Goal: Information Seeking & Learning: Learn about a topic

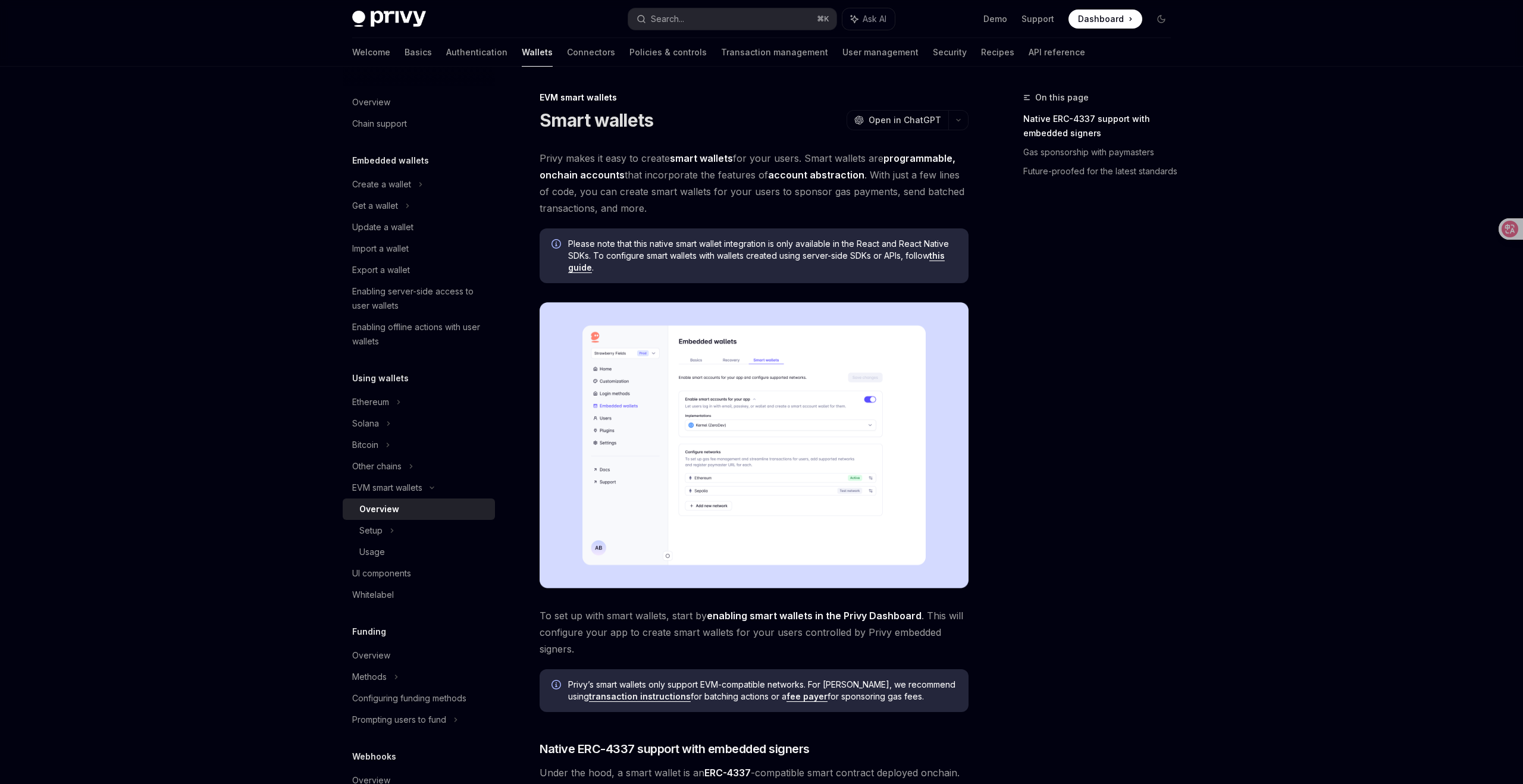
type textarea "*"
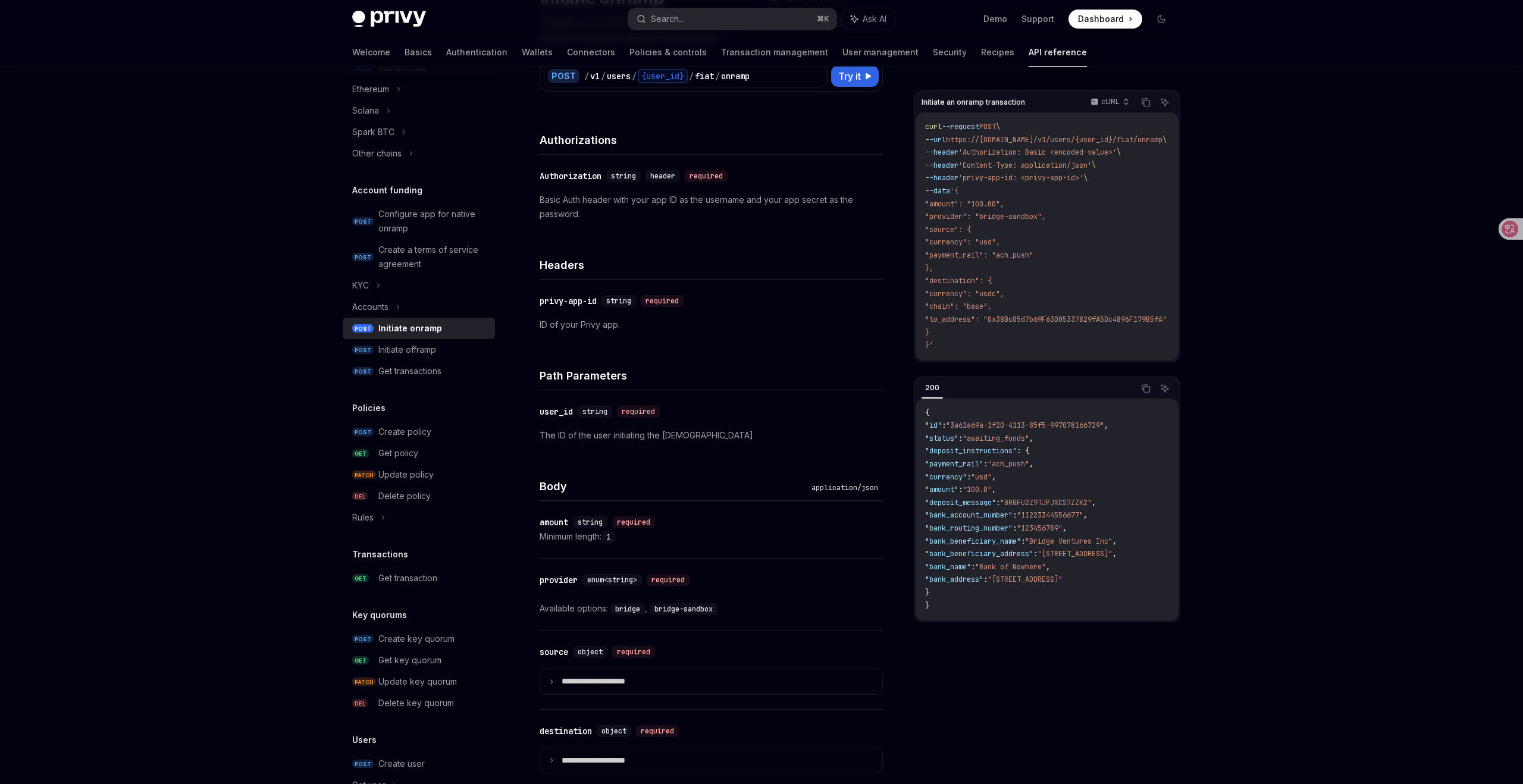
scroll to position [325, 0]
click at [390, 635] on div "Create key quorum" at bounding box center [417, 637] width 76 height 14
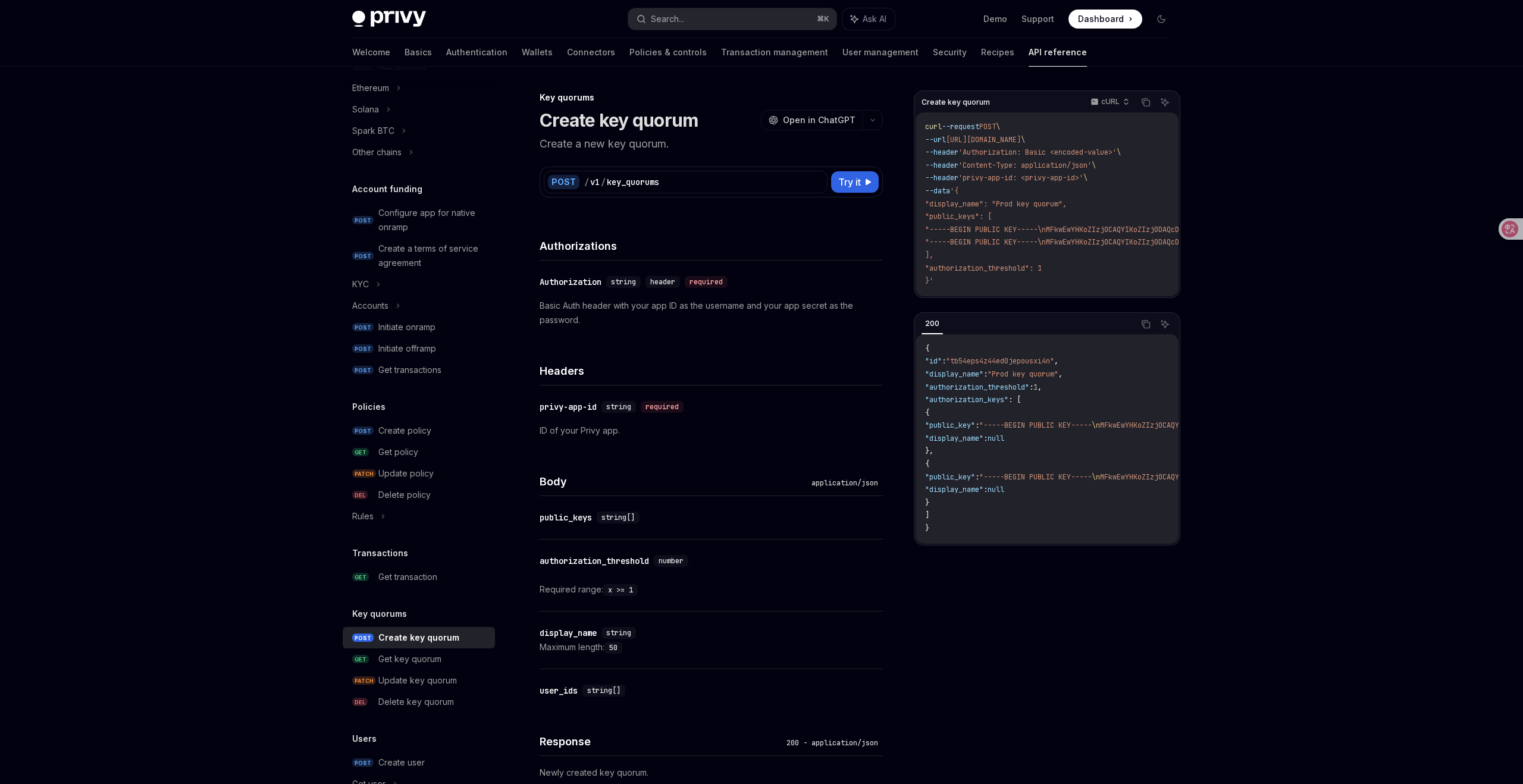
click at [639, 146] on p "Create a new key quorum." at bounding box center [711, 144] width 344 height 17
click at [632, 151] on div at bounding box center [632, 151] width 0 height 0
click at [731, 141] on p "Create a new key quorum." at bounding box center [711, 144] width 344 height 17
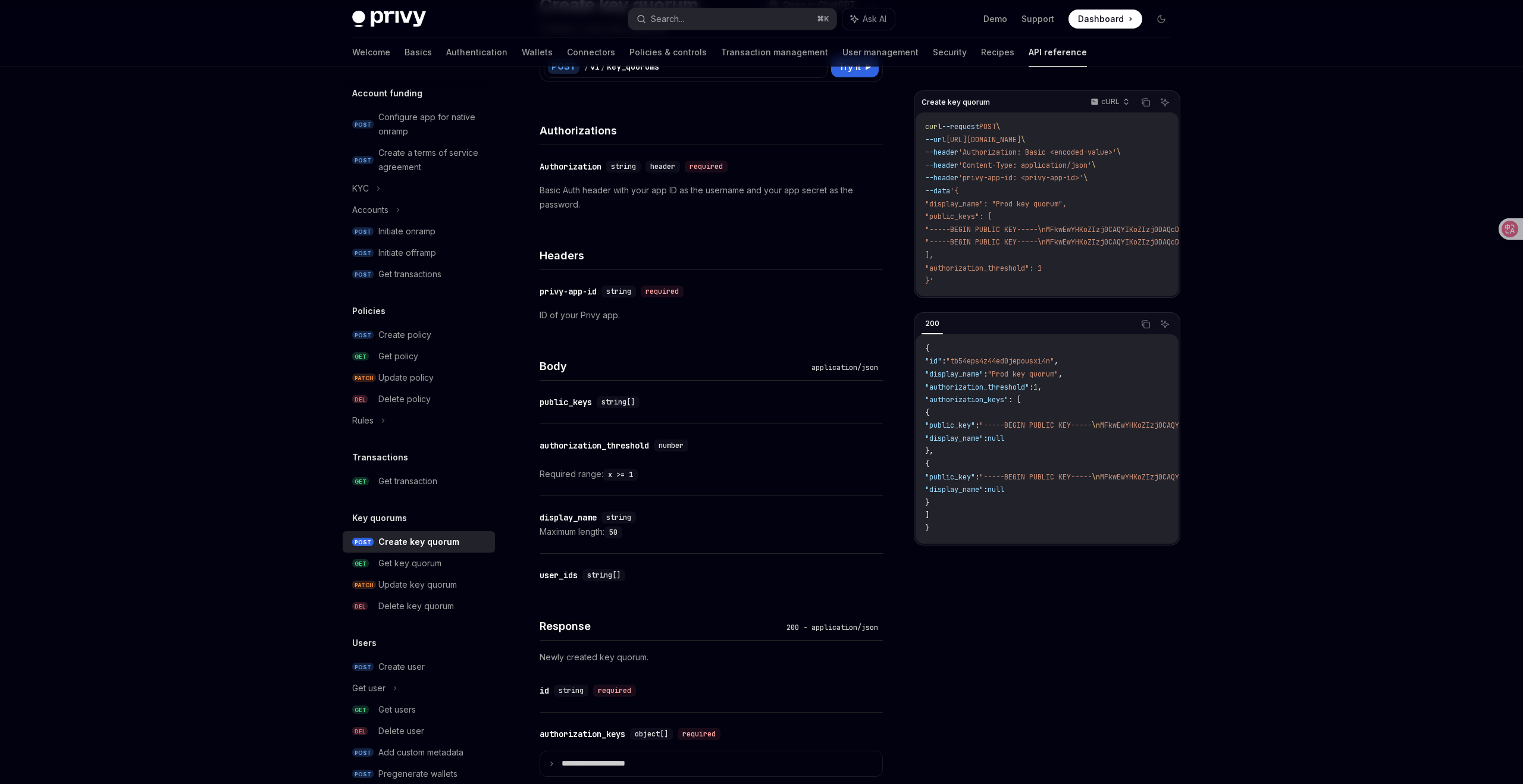
scroll to position [445, 0]
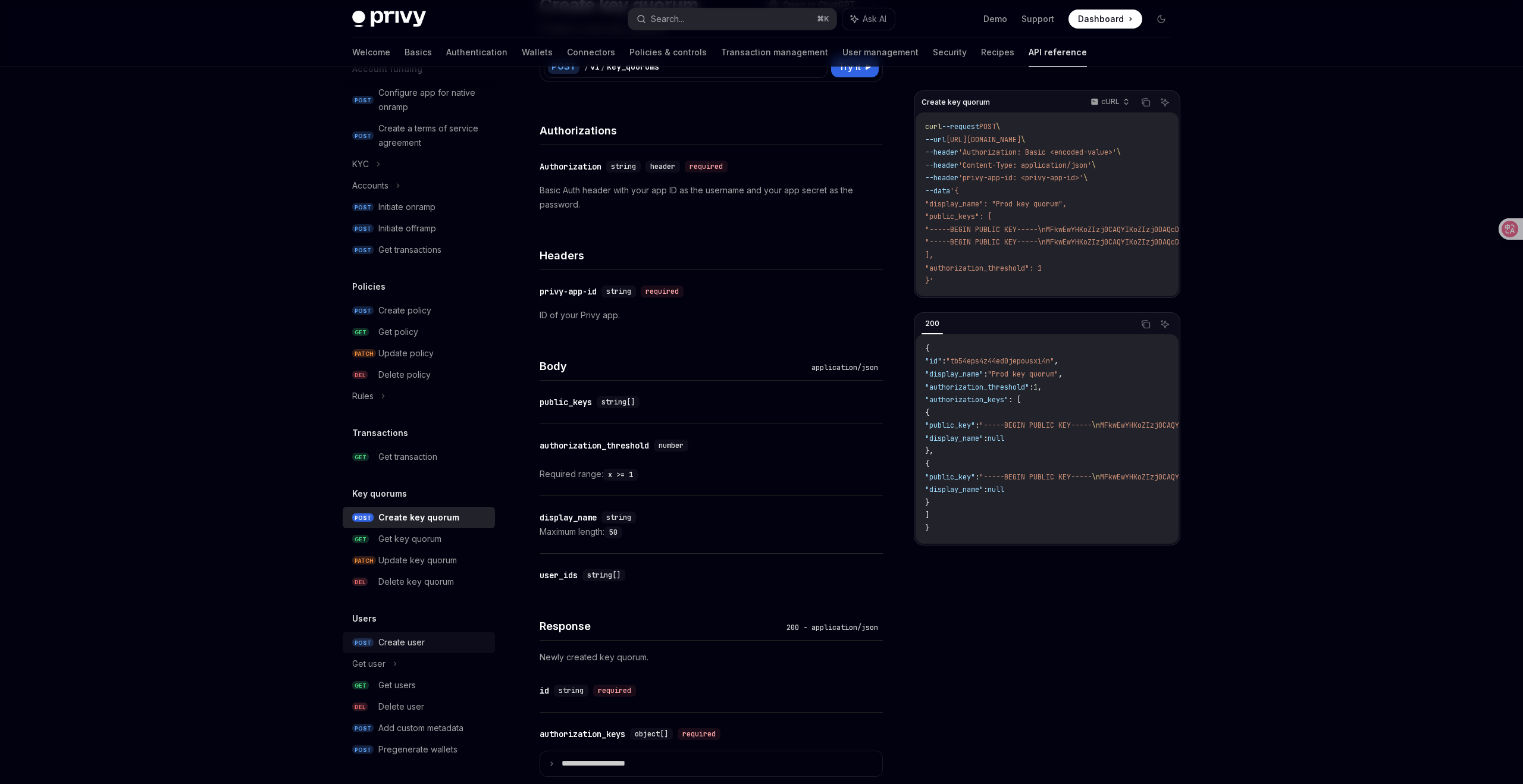
click at [405, 640] on div "Create user" at bounding box center [401, 642] width 46 height 14
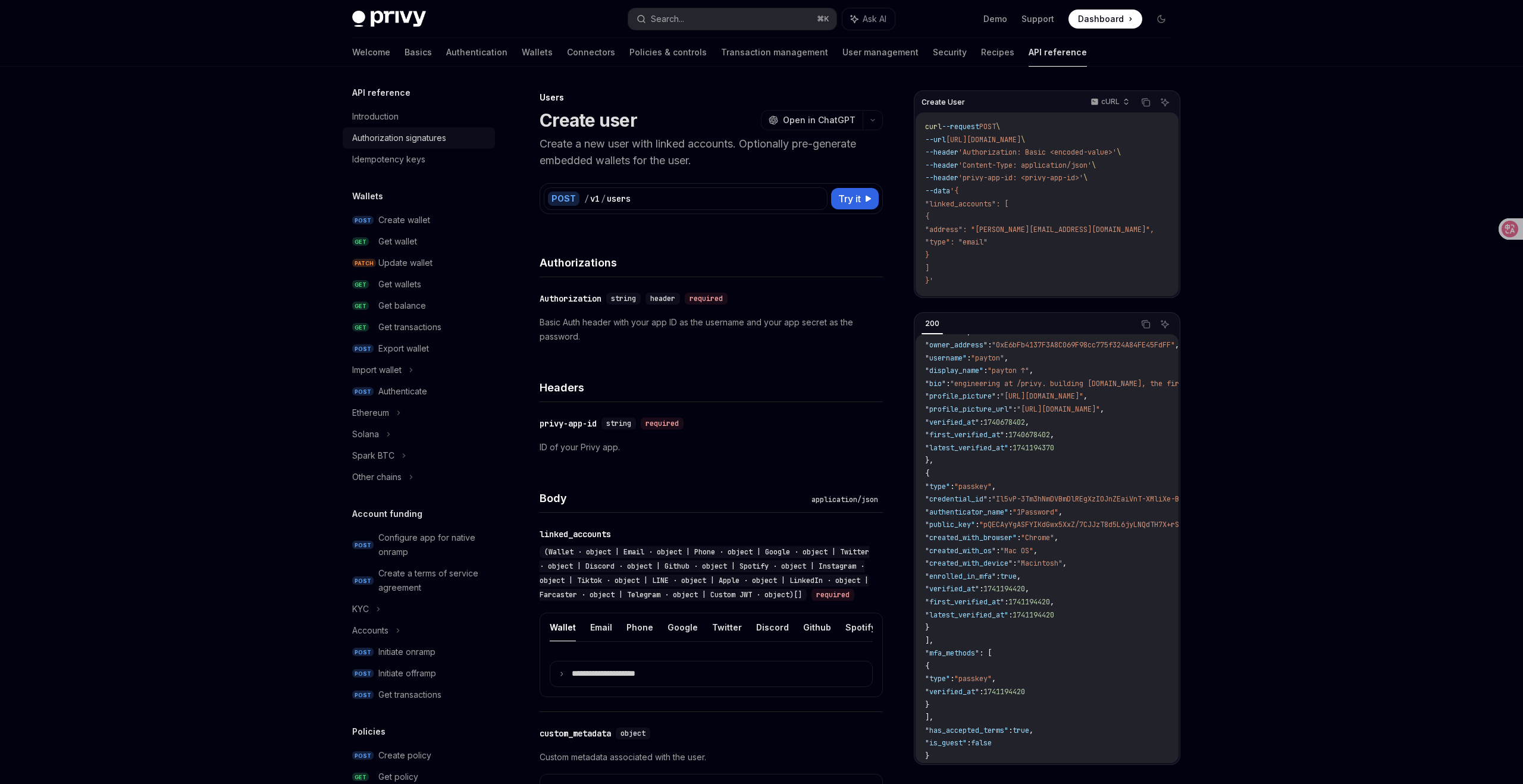
click at [392, 137] on div "Authorization signatures" at bounding box center [399, 137] width 94 height 14
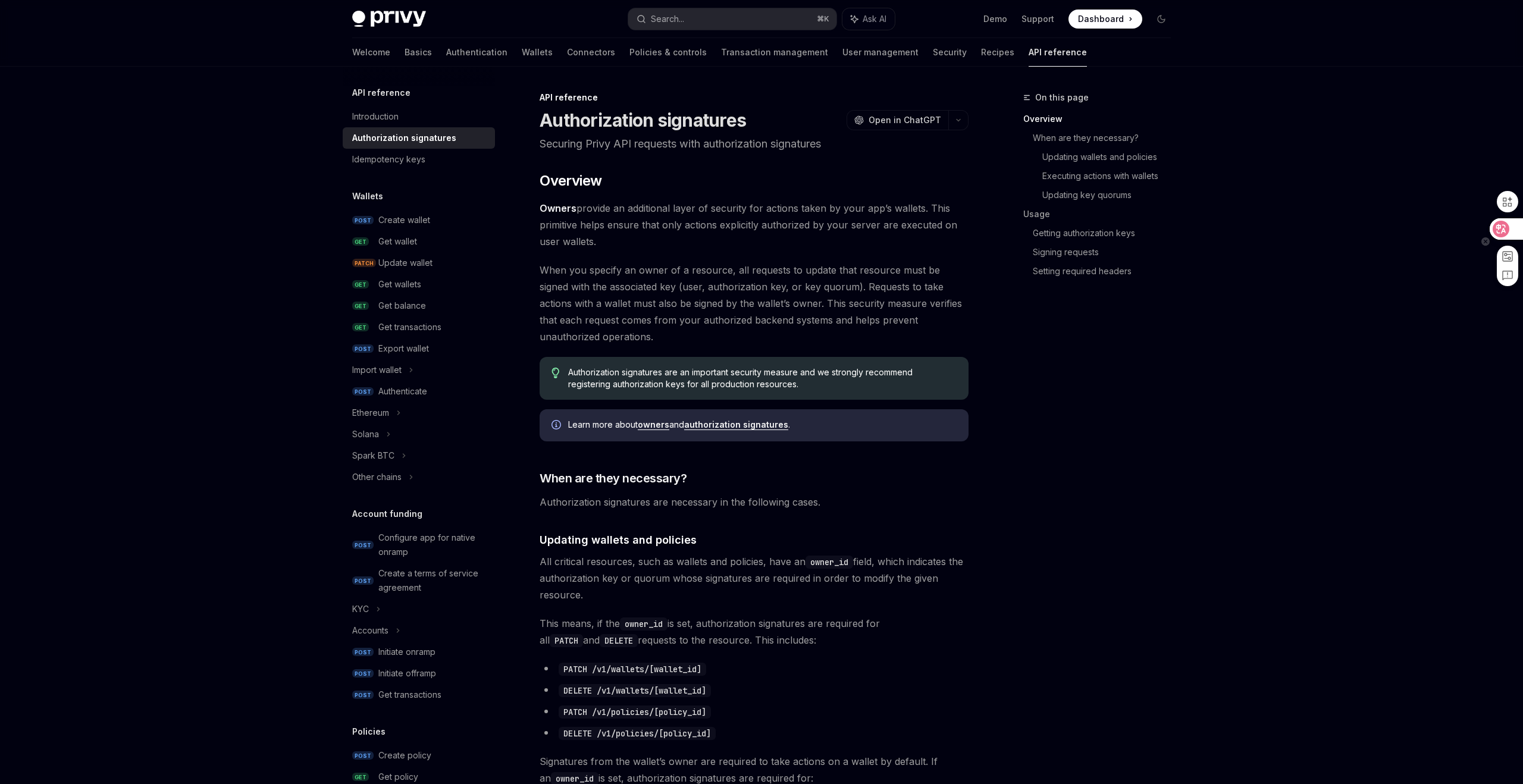
click at [1500, 226] on icon at bounding box center [1501, 229] width 10 height 9
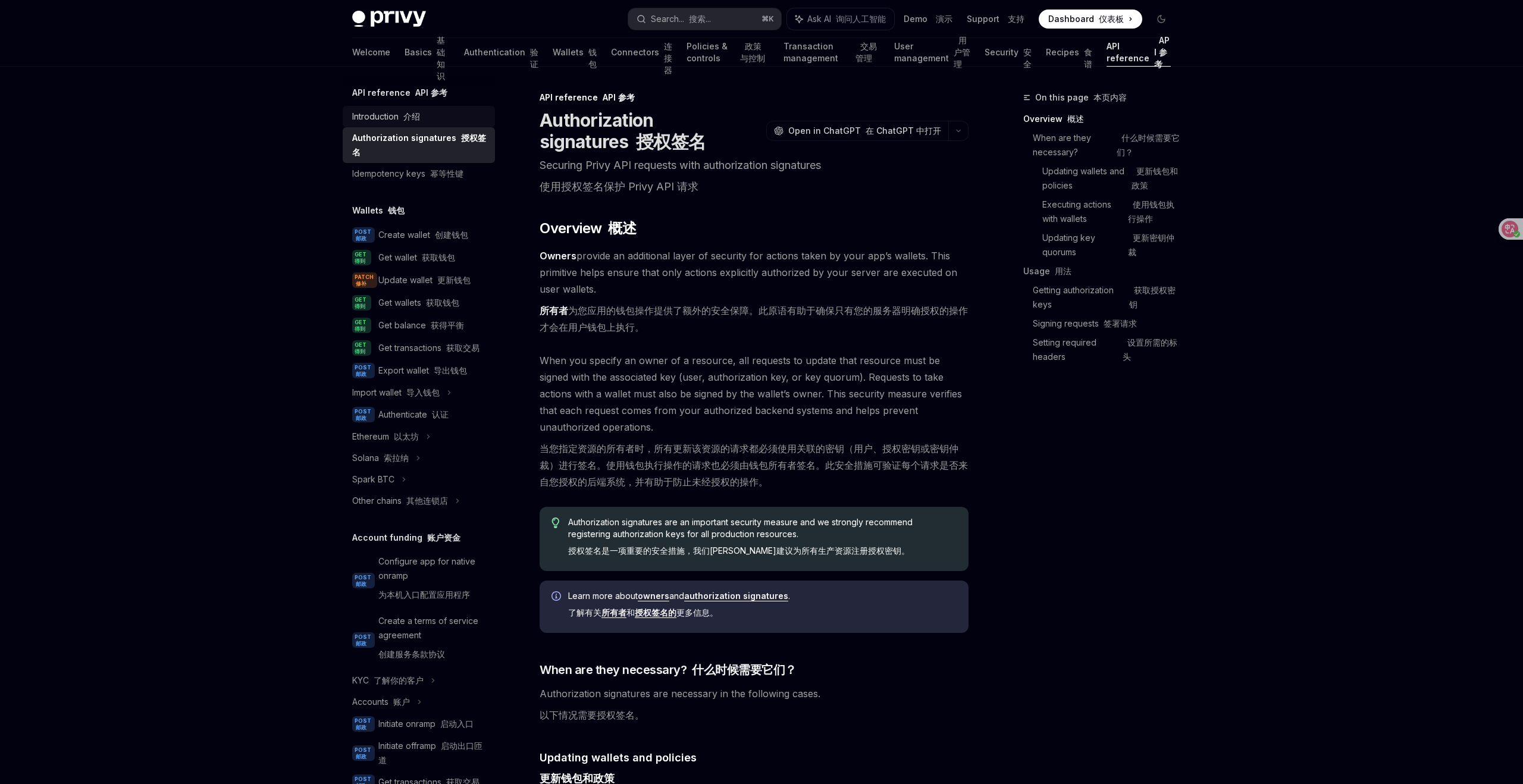
click at [381, 114] on div "Introduction 介绍" at bounding box center [386, 116] width 68 height 14
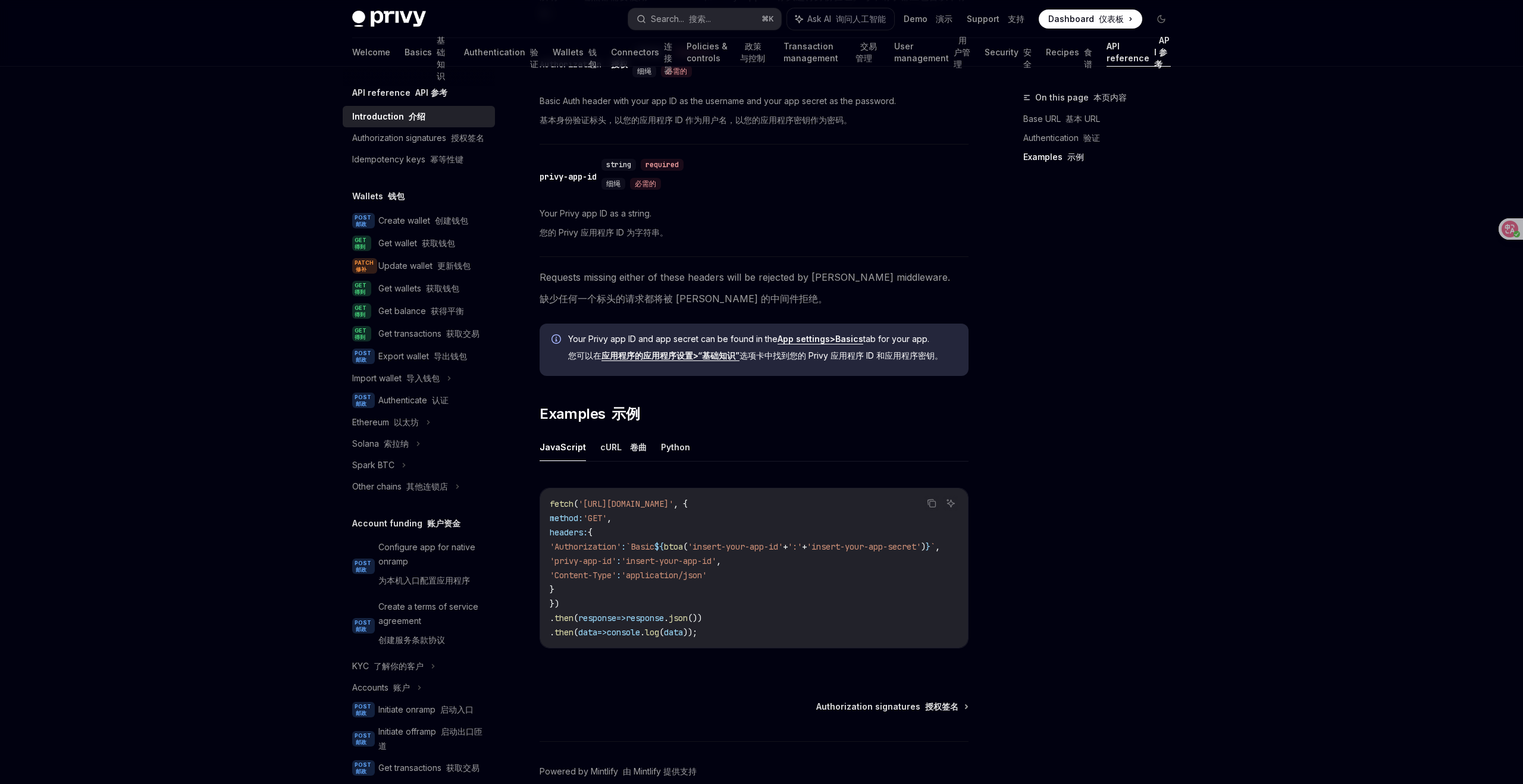
scroll to position [903, 0]
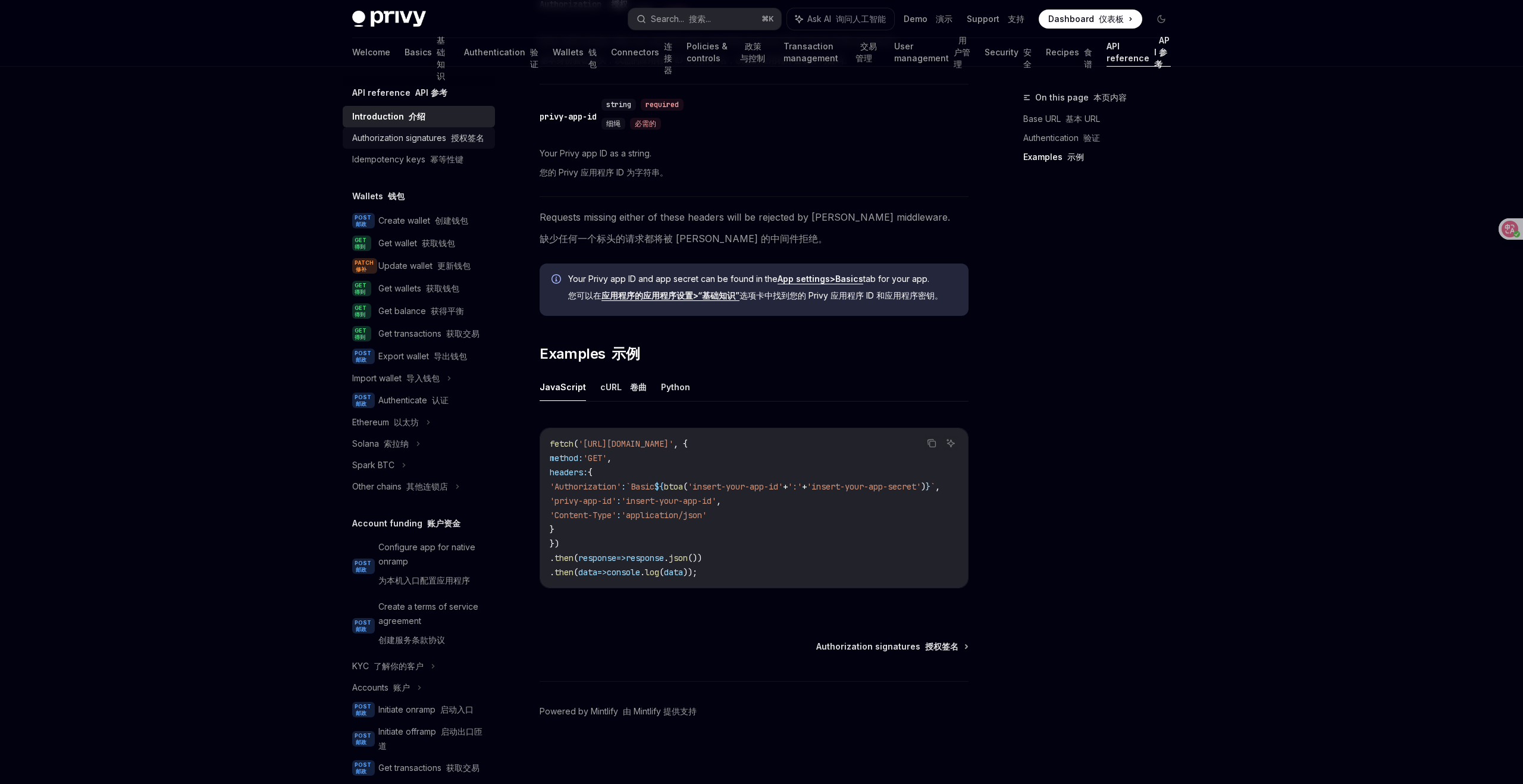
click at [456, 141] on font "授权签名" at bounding box center [467, 137] width 33 height 10
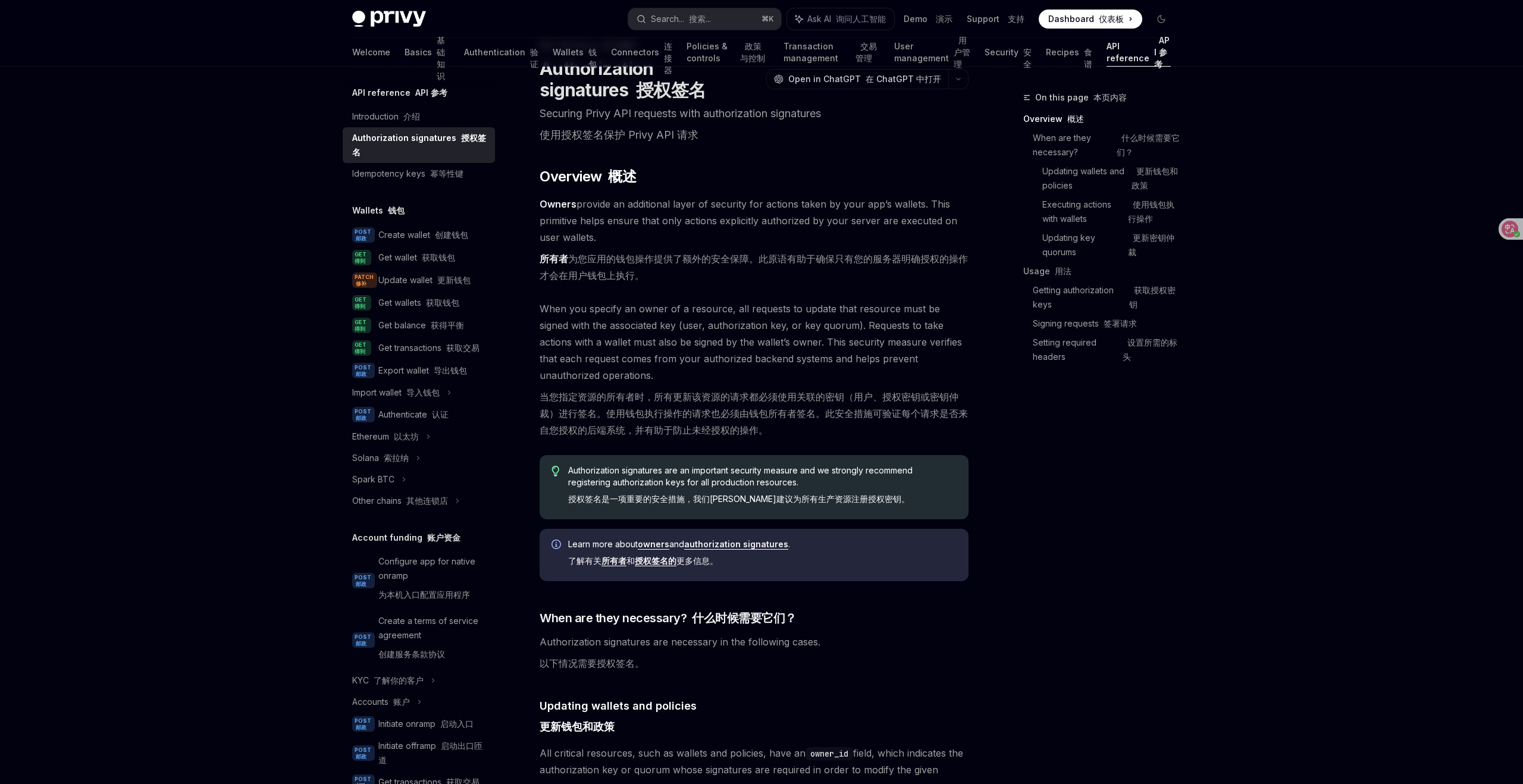
scroll to position [54, 0]
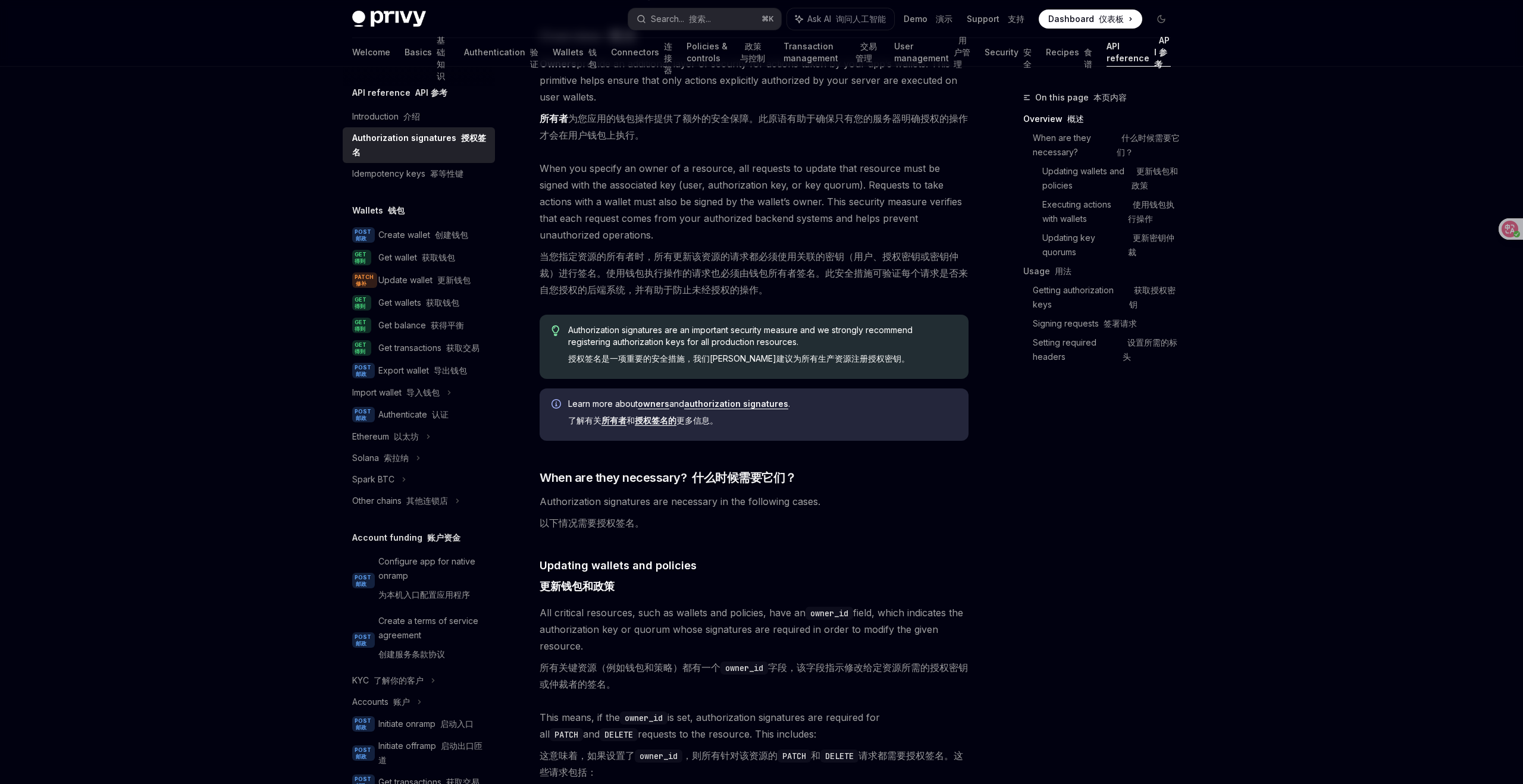
click at [1110, 599] on div "On this page 本页内容 Overview 概述 When are they necessary? 什么时候需要它们？ Updating walle…" at bounding box center [1090, 437] width 181 height 694
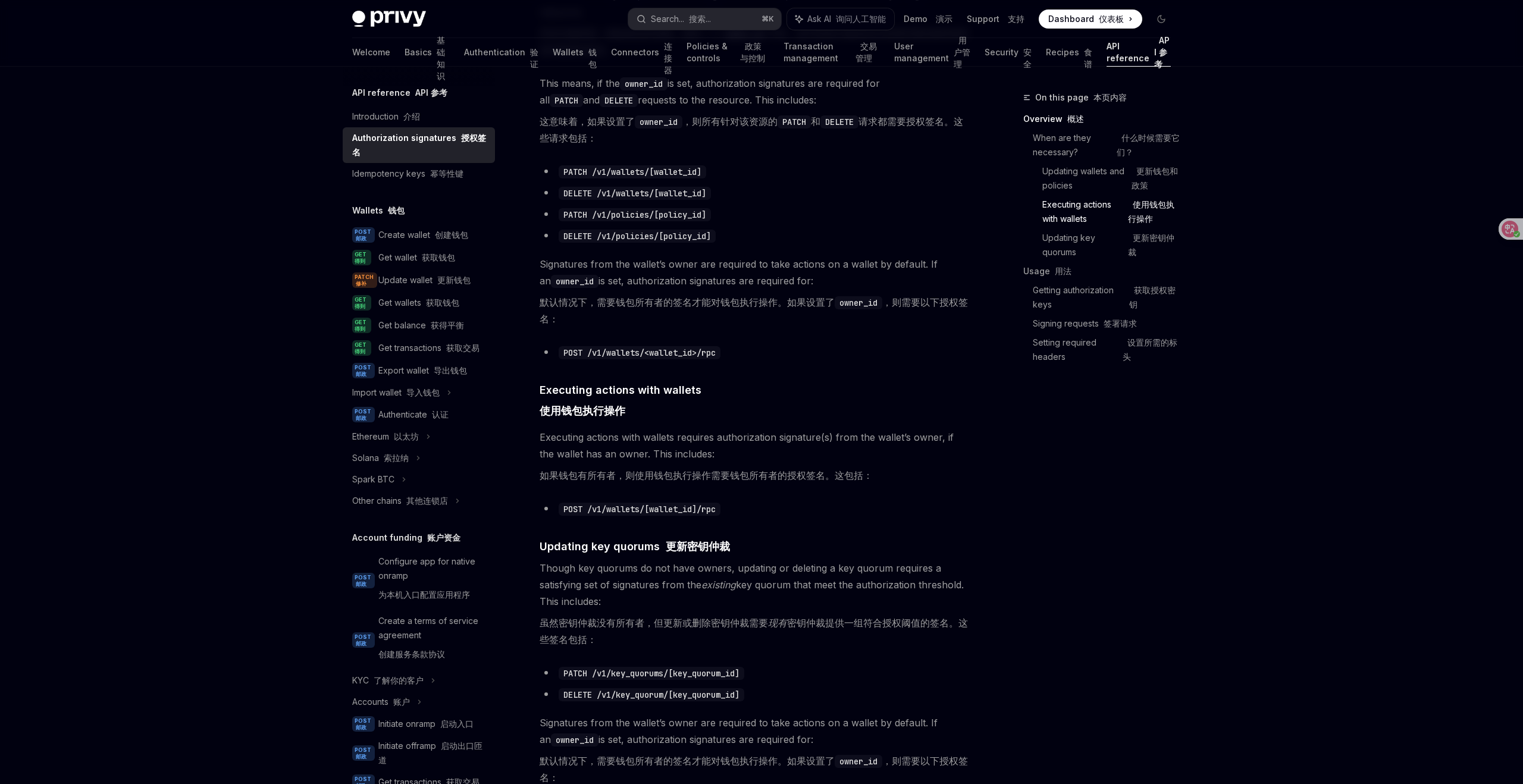
scroll to position [830, 0]
drag, startPoint x: 564, startPoint y: 504, endPoint x: 743, endPoint y: 503, distance: 179.0
click at [743, 503] on li "POST /v1/wallets/[wallet_id]/rpc" at bounding box center [754, 505] width 429 height 17
click at [877, 505] on li "POST /v1/wallets/[wallet_id]/rpc" at bounding box center [754, 505] width 429 height 17
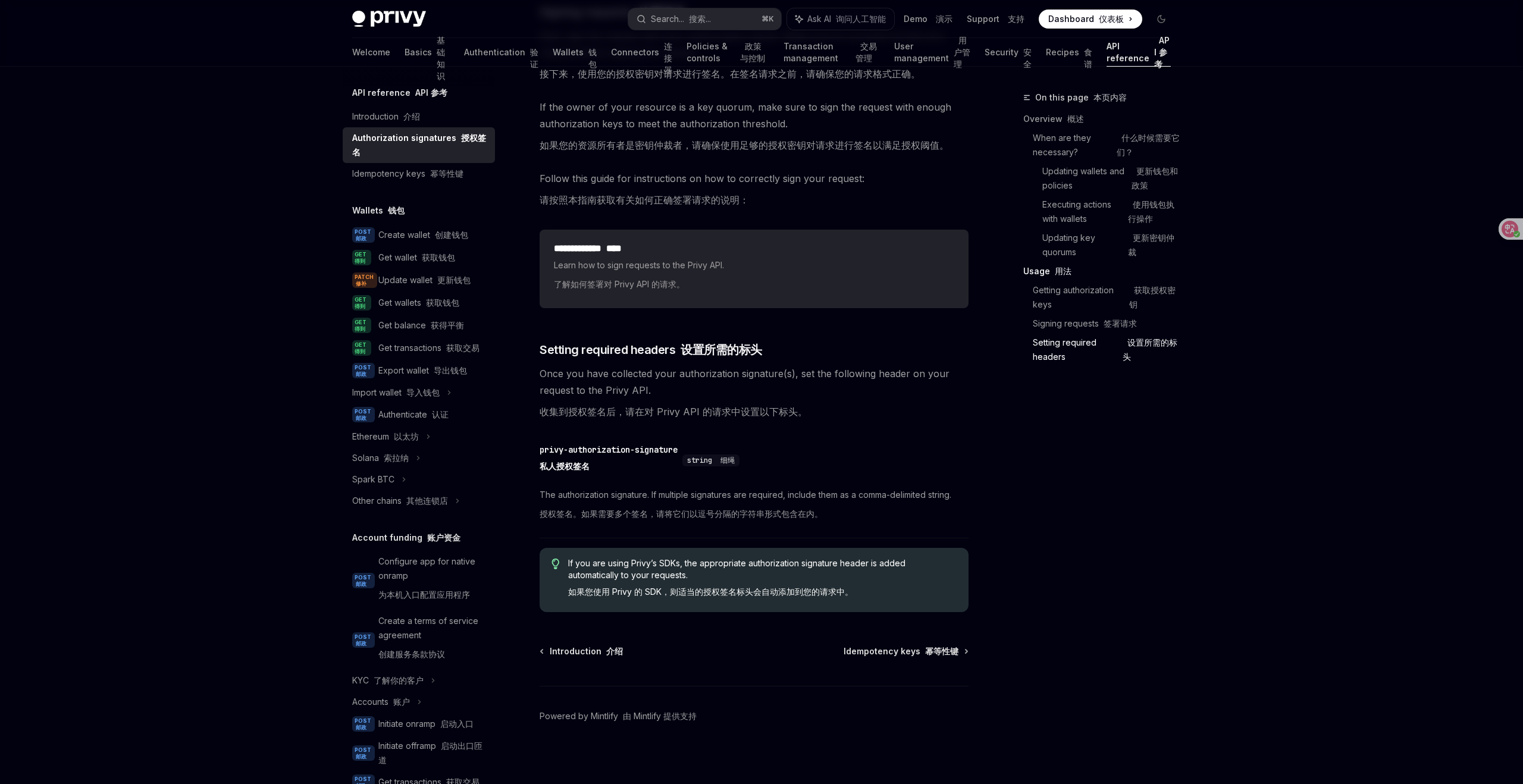
scroll to position [2795, 0]
click at [365, 180] on div "Idempotency keys 幂等性键" at bounding box center [408, 173] width 111 height 14
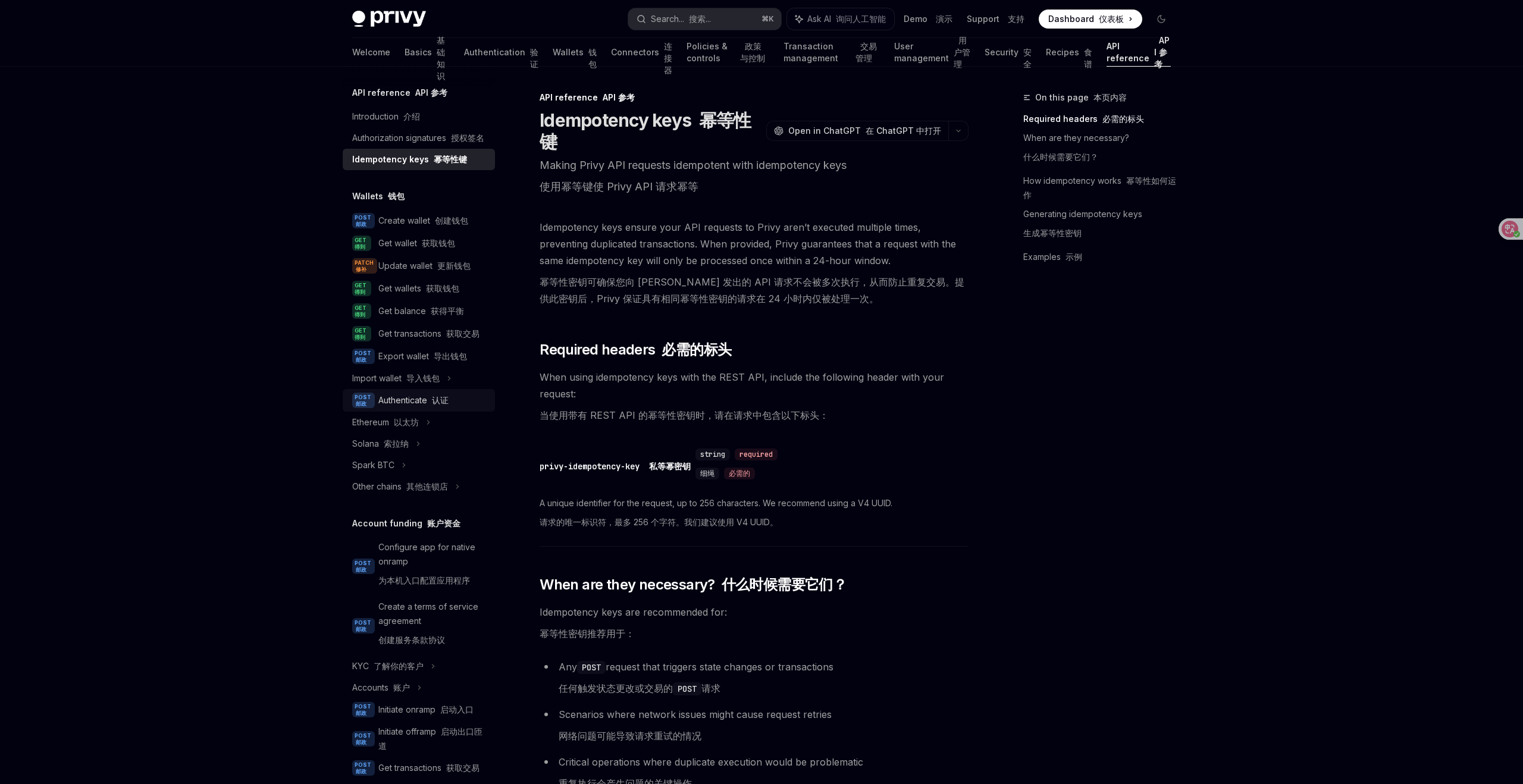
click at [413, 400] on div "Authenticate 认证" at bounding box center [413, 400] width 70 height 14
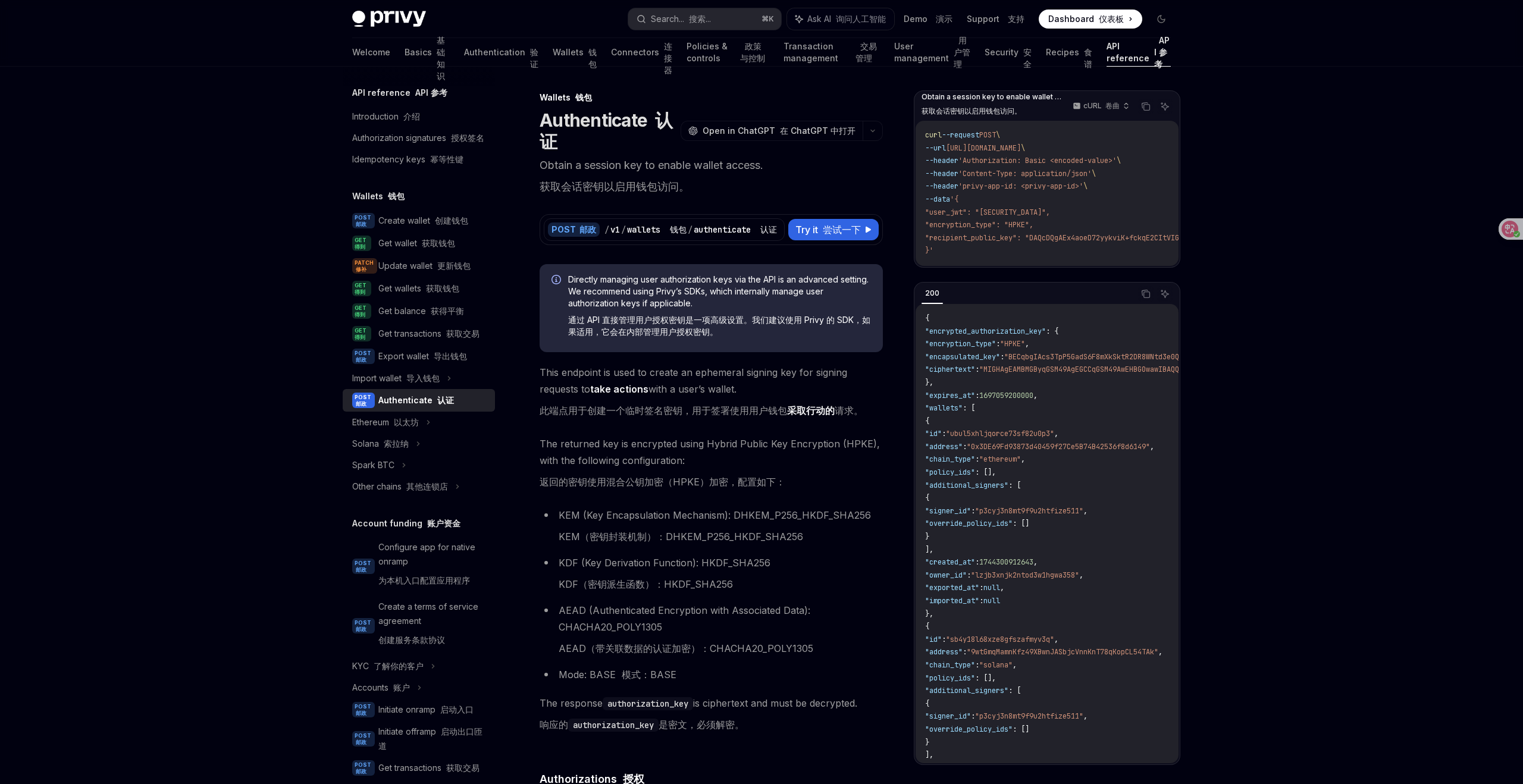
click at [611, 54] on link "Connectors 连接器" at bounding box center [642, 52] width 62 height 29
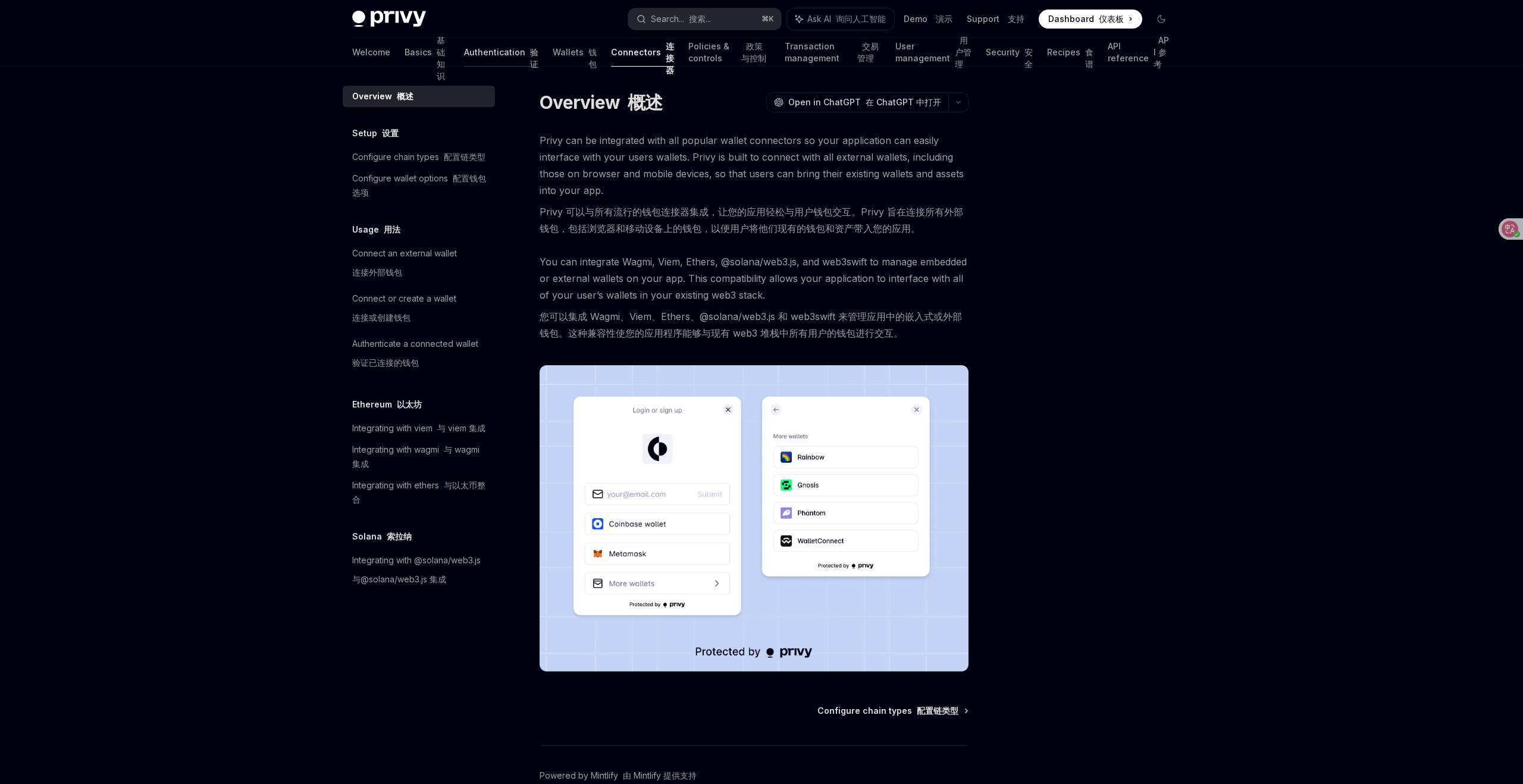
click at [464, 51] on link "Authentication 验证" at bounding box center [501, 52] width 74 height 29
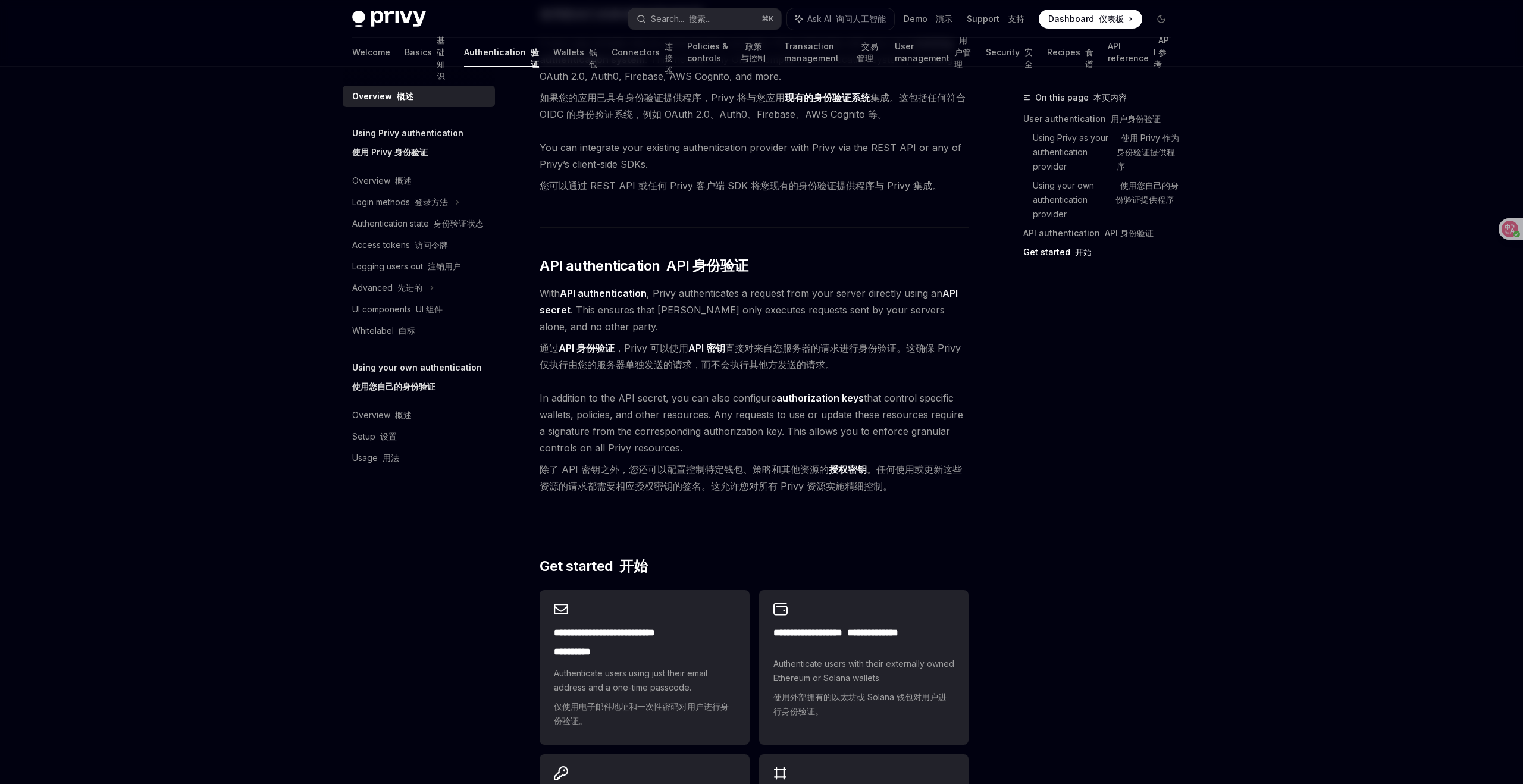
scroll to position [1008, 0]
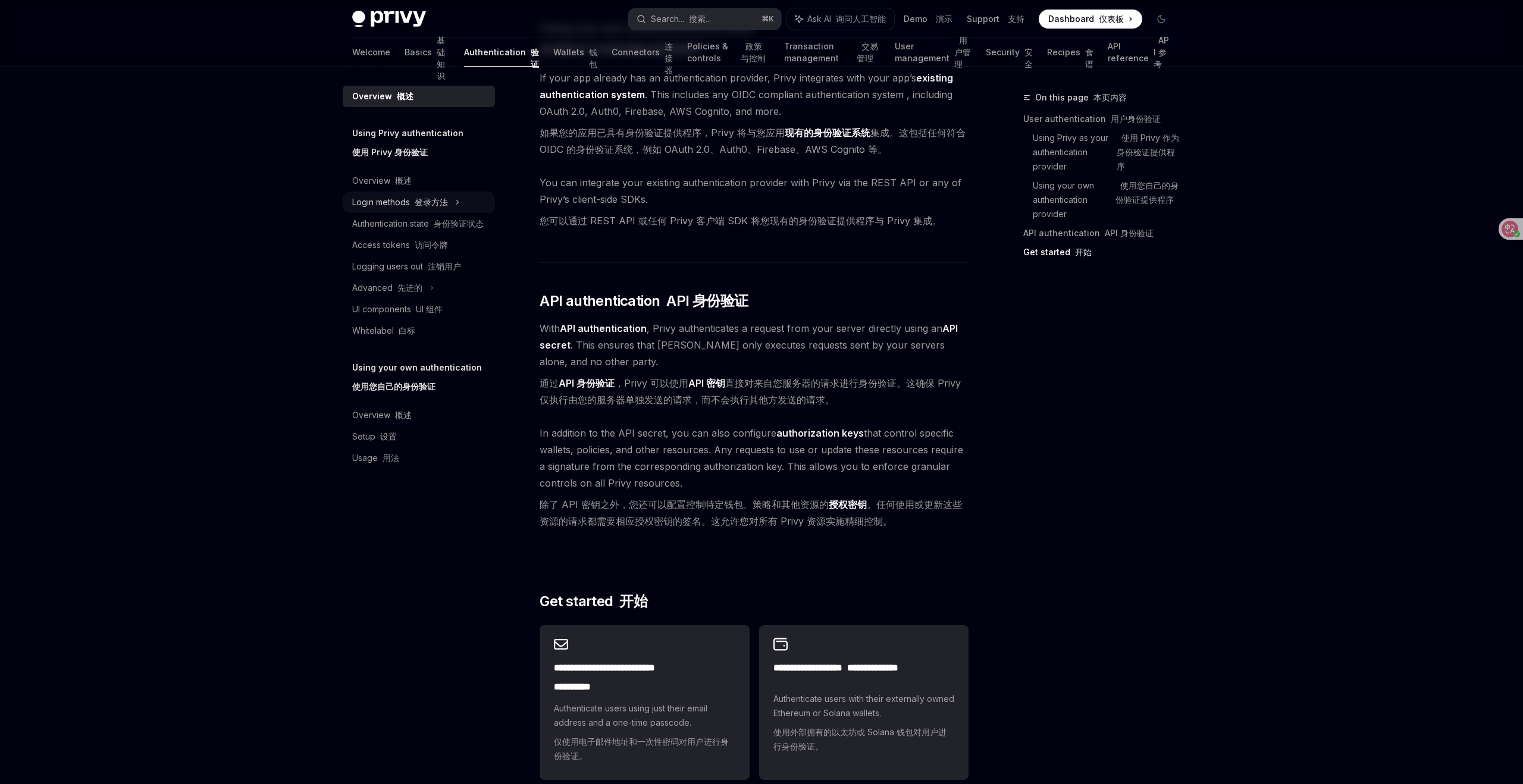
click at [436, 199] on font "登录方法" at bounding box center [431, 202] width 33 height 10
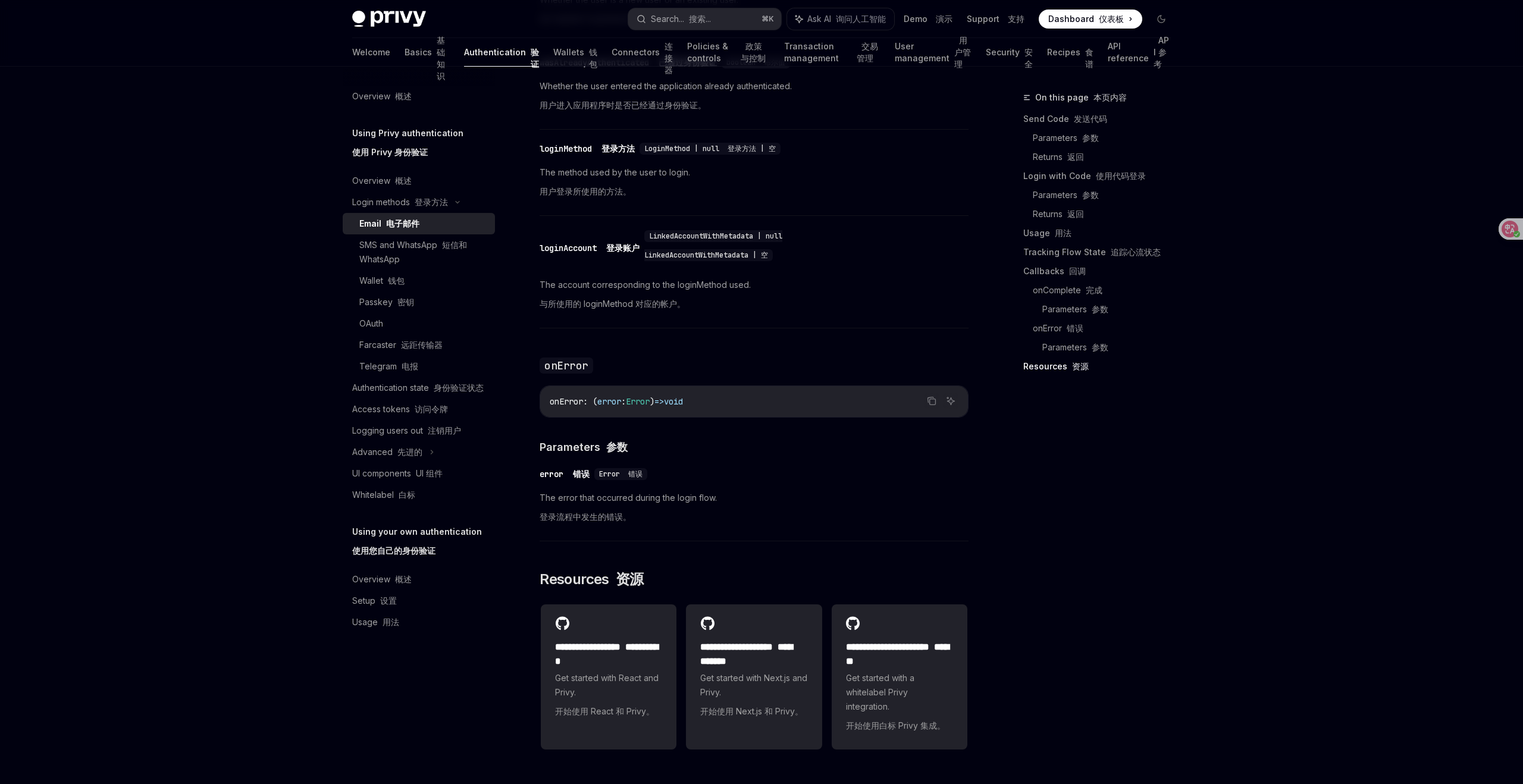
scroll to position [2752, 0]
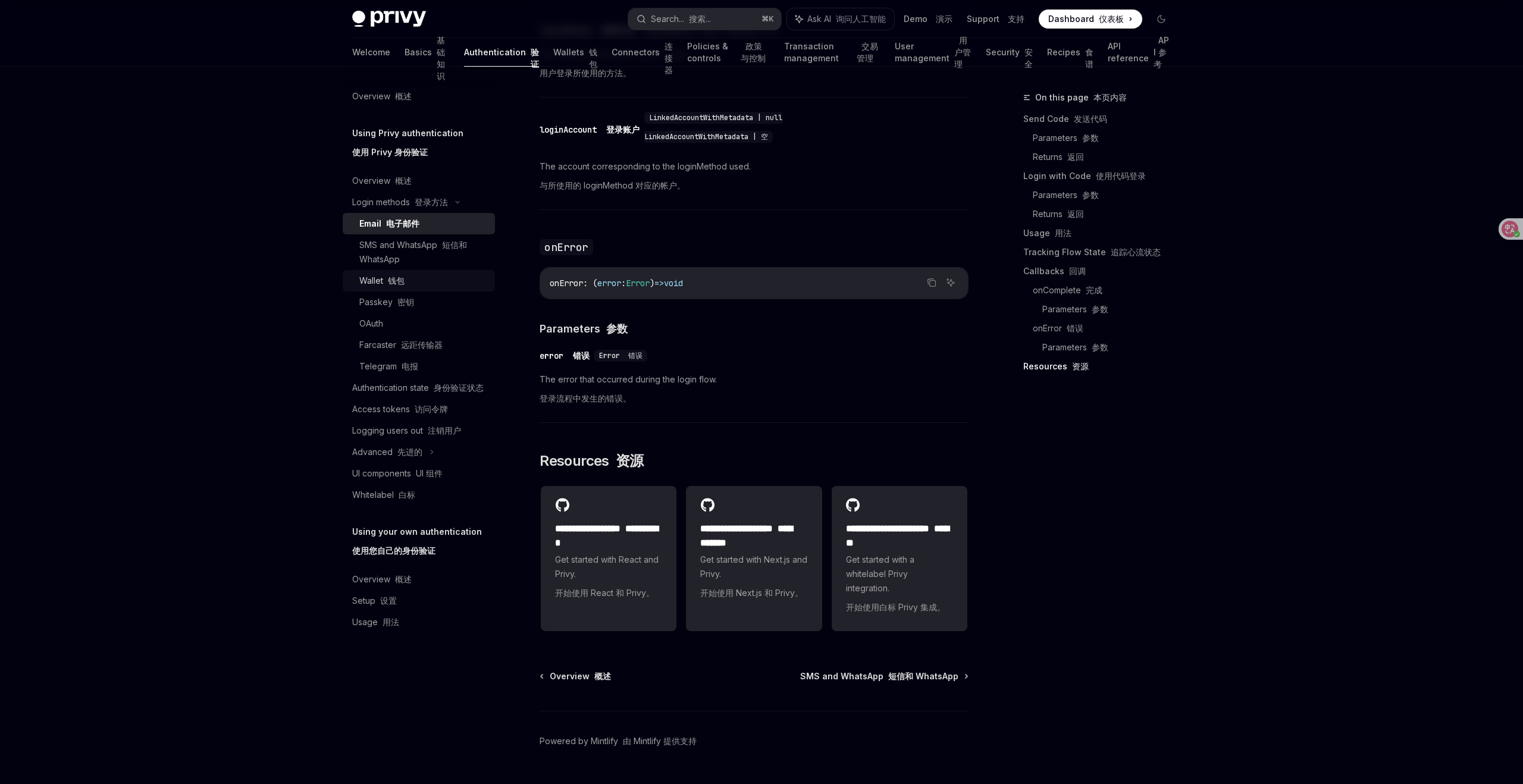
click at [376, 276] on div "Wallet 钱包" at bounding box center [382, 281] width 46 height 14
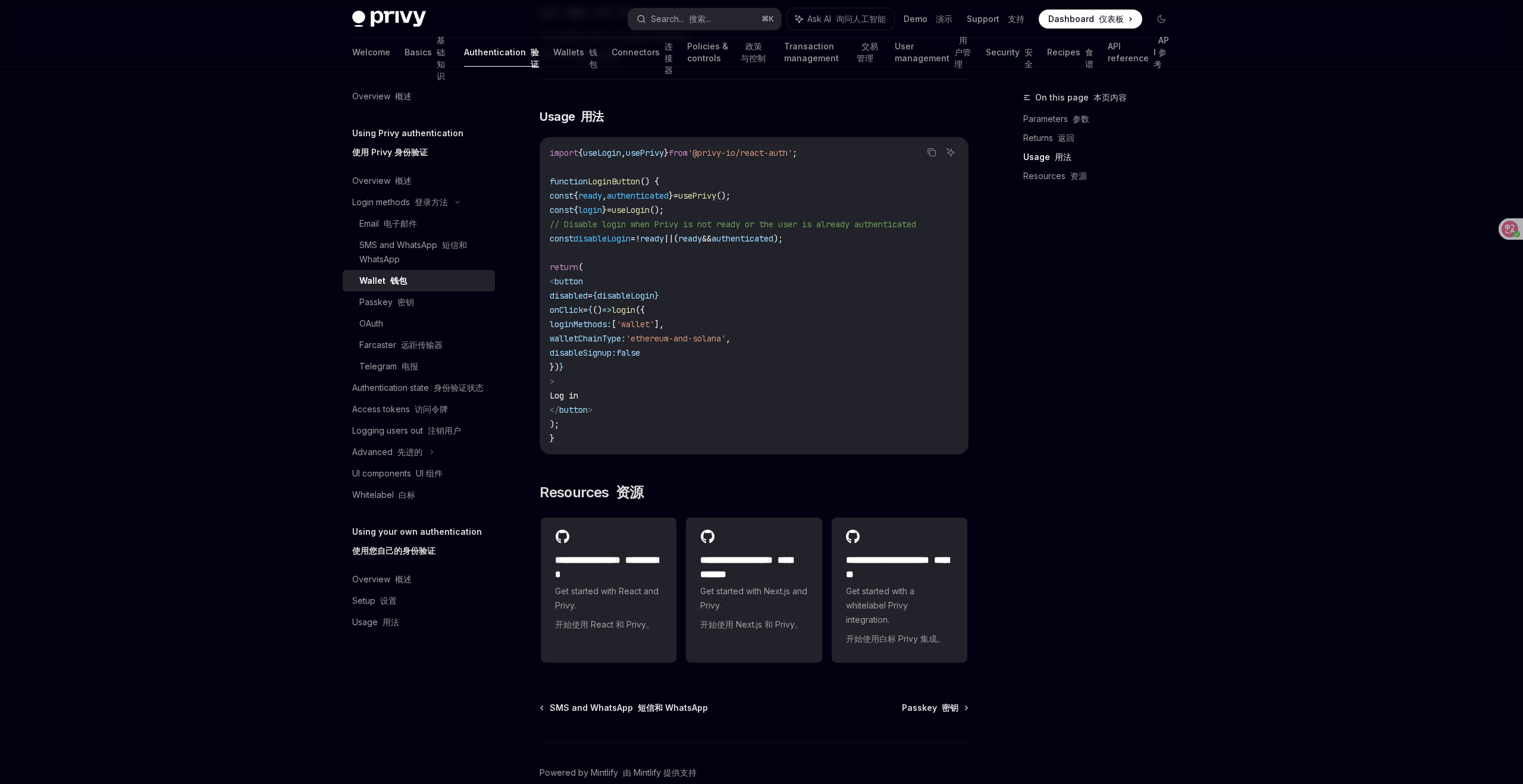
scroll to position [898, 0]
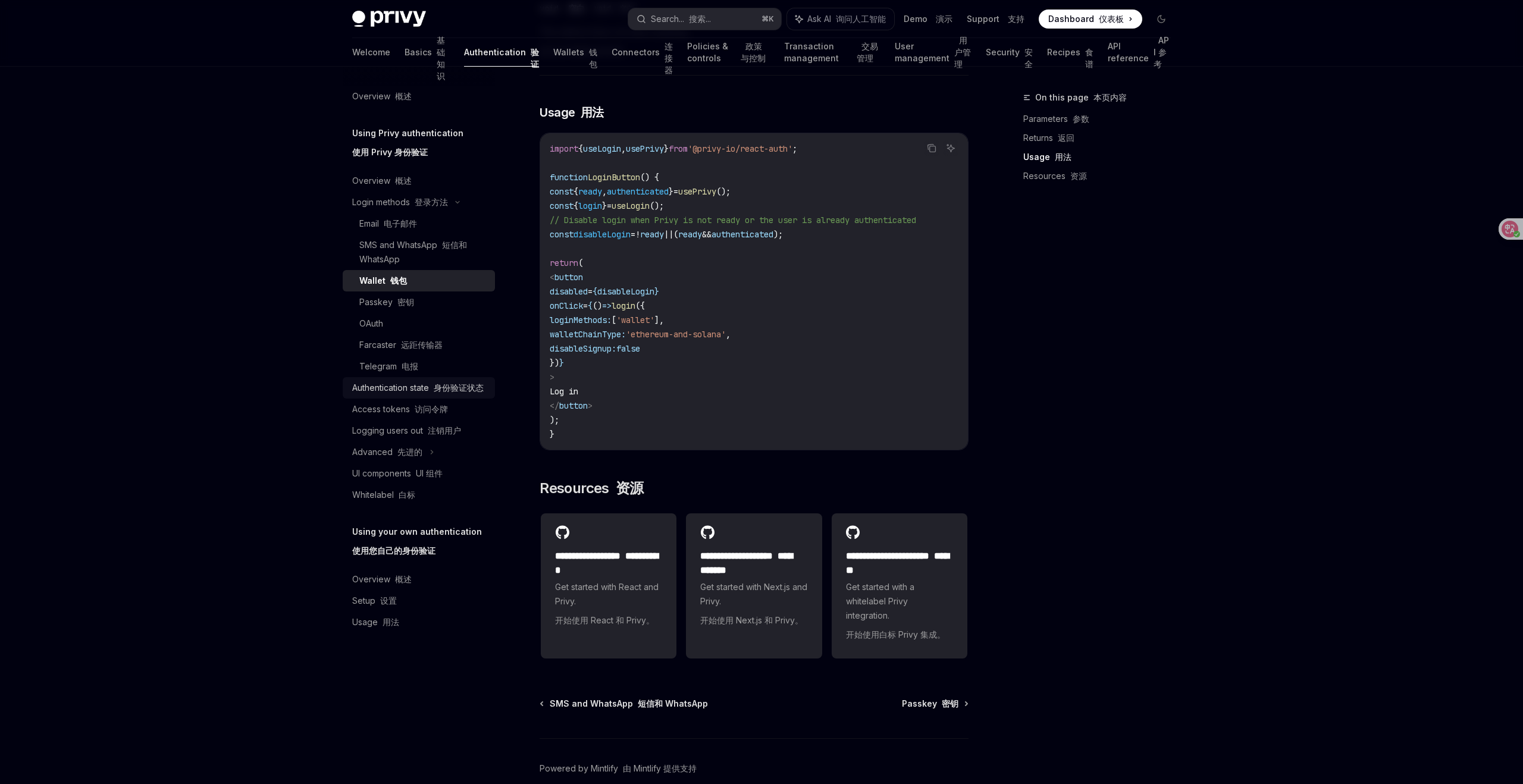
click at [405, 390] on div "Authentication state 身份验证状态" at bounding box center [418, 388] width 131 height 14
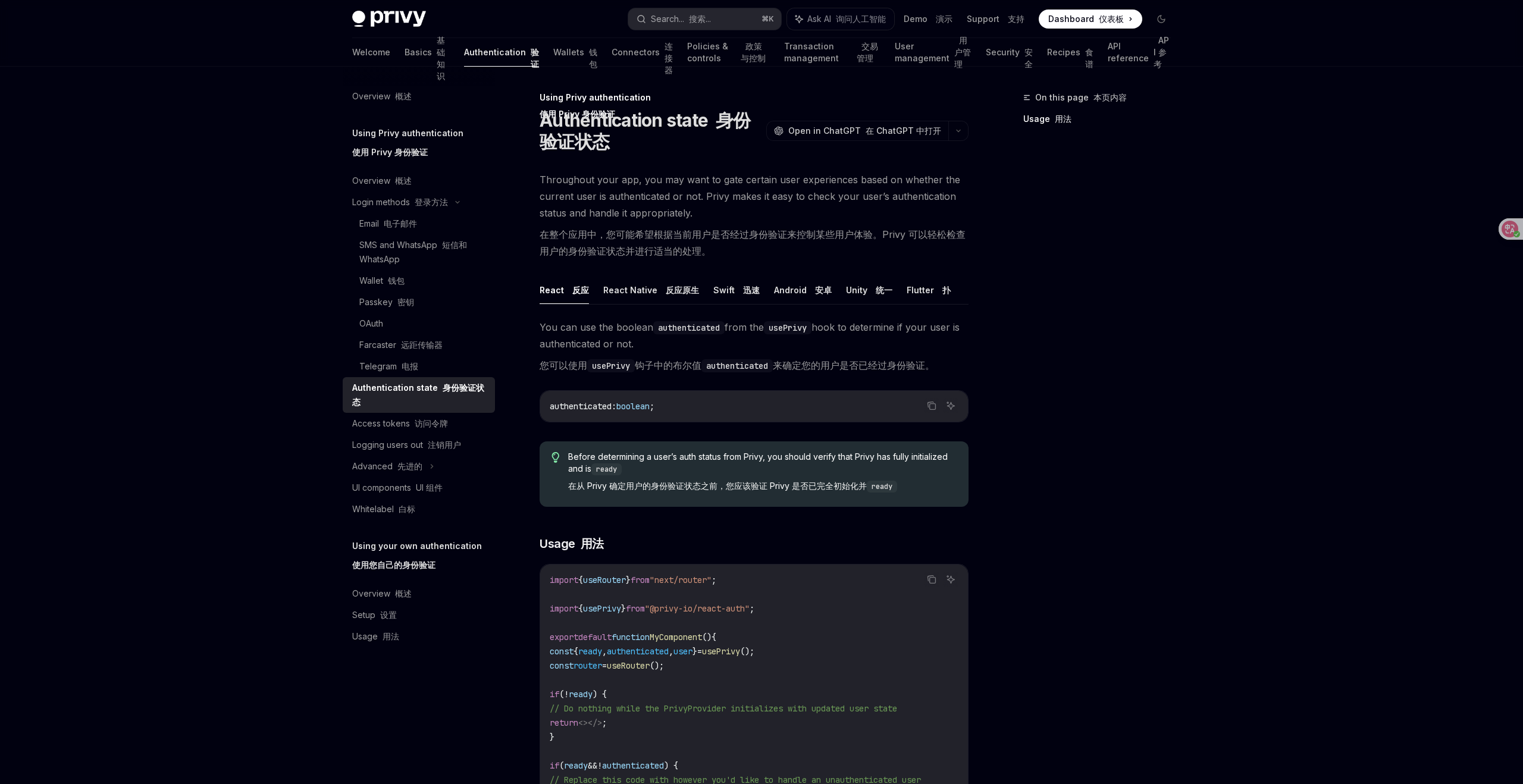
click at [1208, 387] on div "Privy Docs home page Search... 搜索... ⌘ K Ask AI 询问人工智能 Demo 演示 Support 支持 Dashb…" at bounding box center [762, 560] width 1523 height 1120
click at [408, 424] on div "Access tokens 访问令牌" at bounding box center [400, 423] width 96 height 14
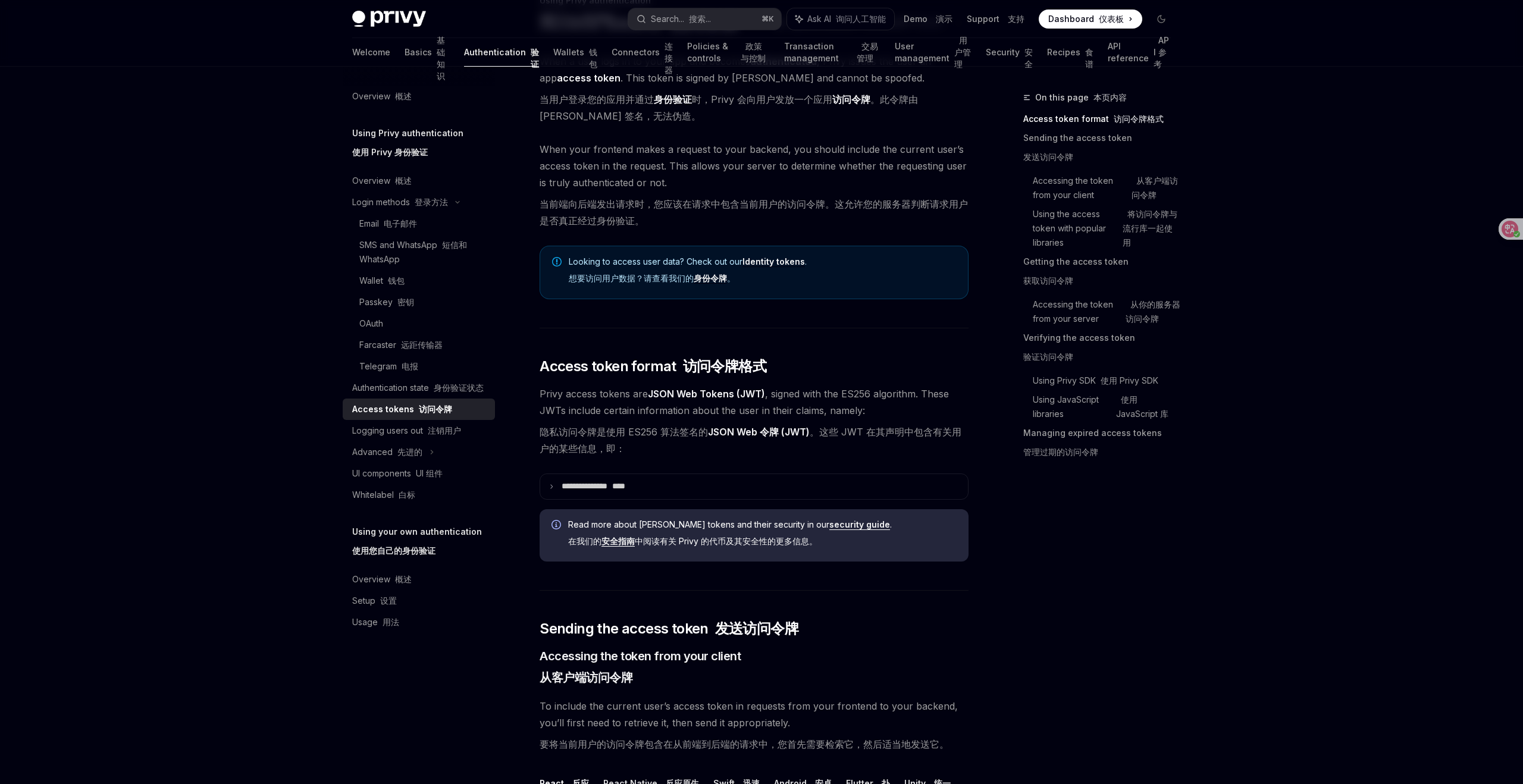
scroll to position [98, 0]
click at [1145, 573] on div "On this page 本页内容 Access token format 访问令牌格式 Sending the access token 发送访问令牌 Ac…" at bounding box center [1090, 437] width 181 height 694
click at [549, 485] on icon at bounding box center [551, 485] width 6 height 6
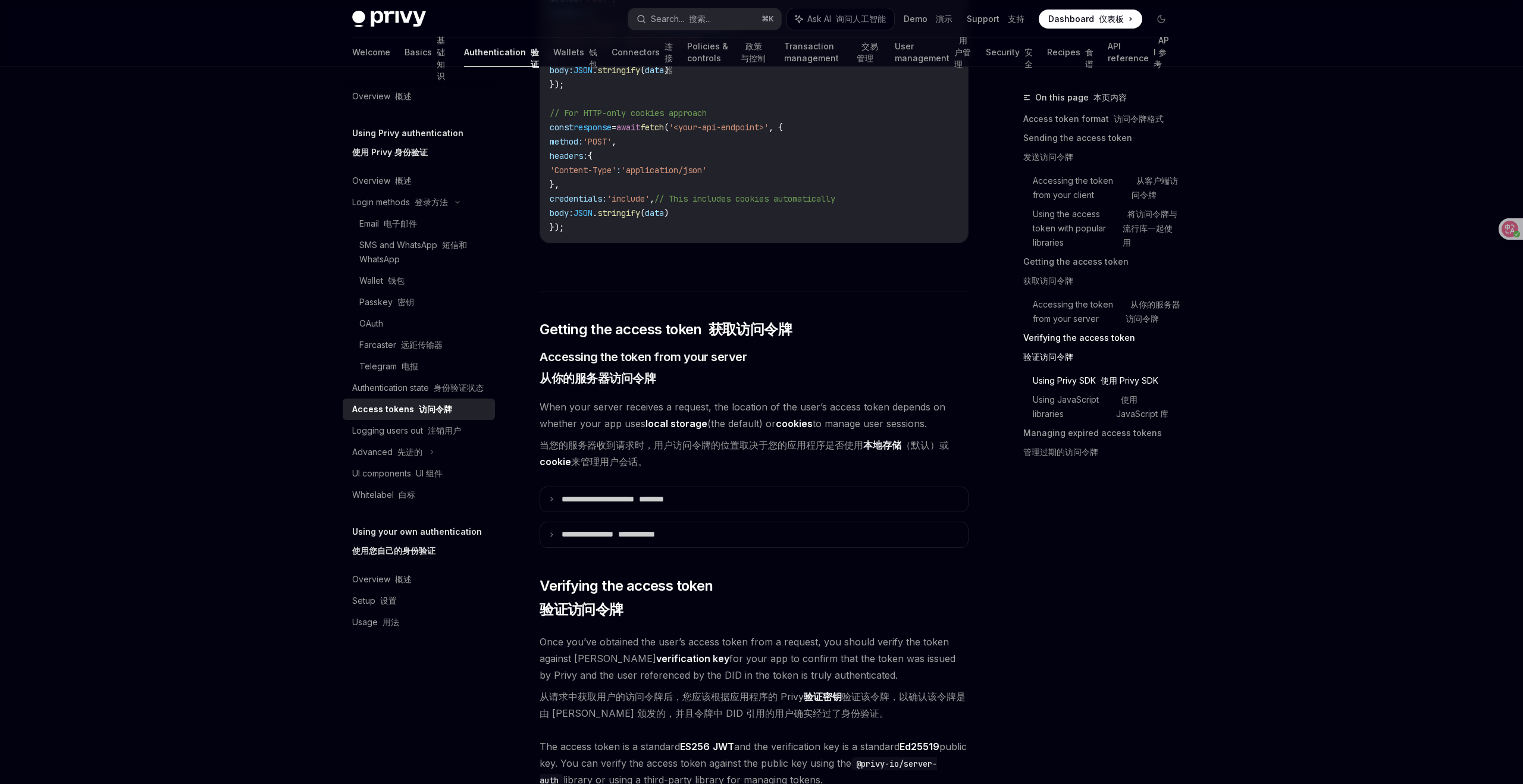
scroll to position [2189, 0]
click at [655, 532] on font "**********" at bounding box center [636, 532] width 37 height 8
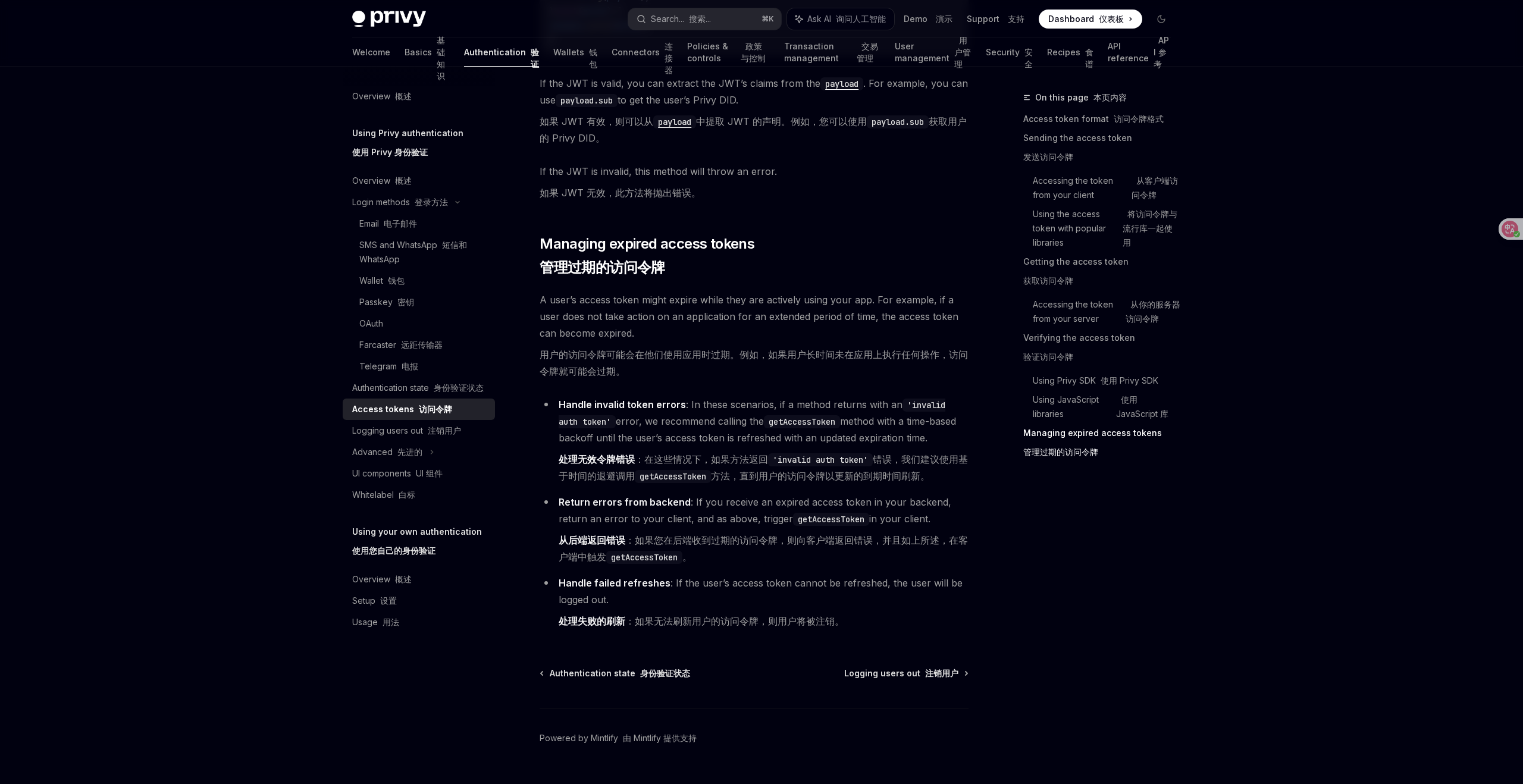
scroll to position [4873, 0]
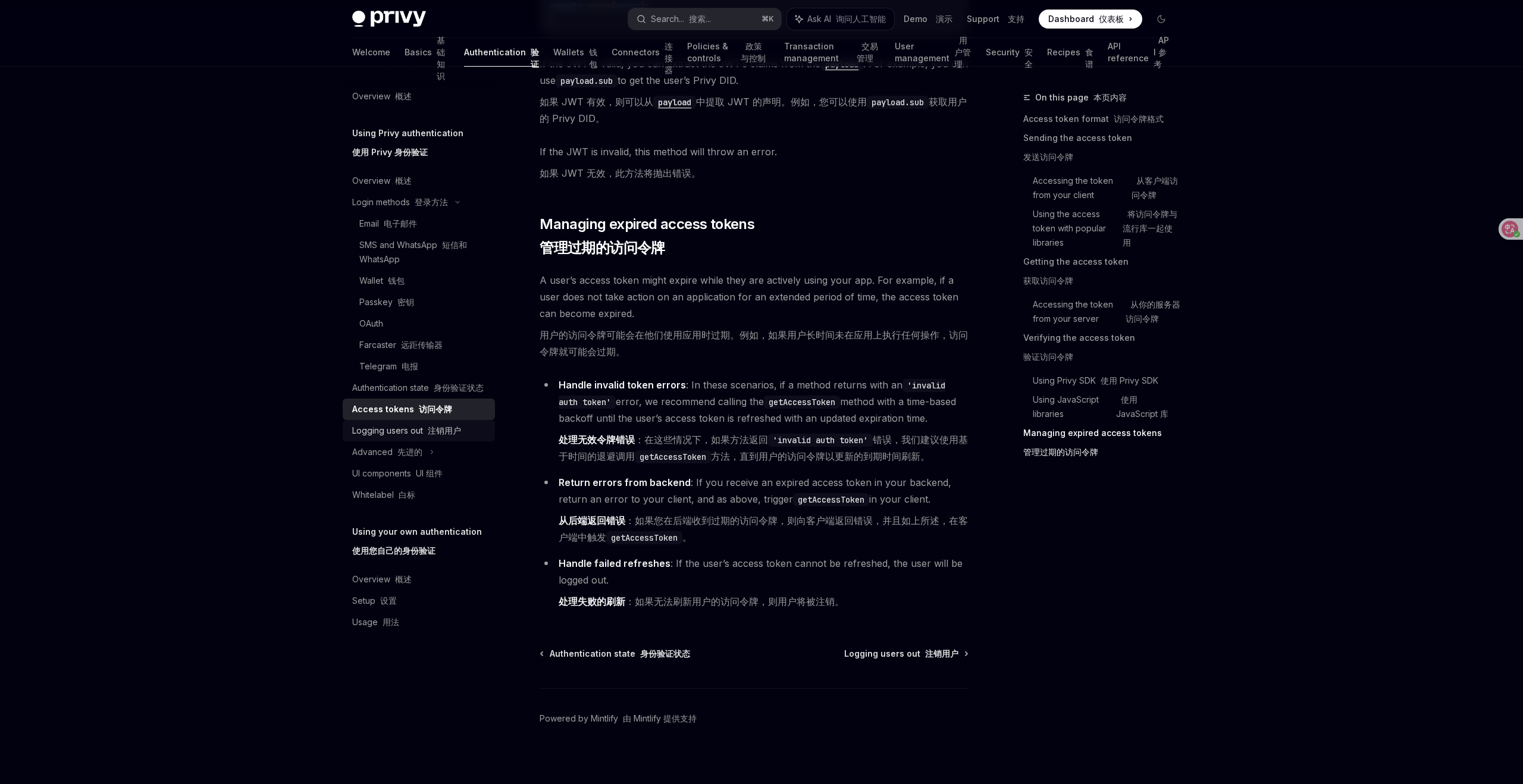
click at [451, 430] on font "注销用户" at bounding box center [445, 430] width 33 height 10
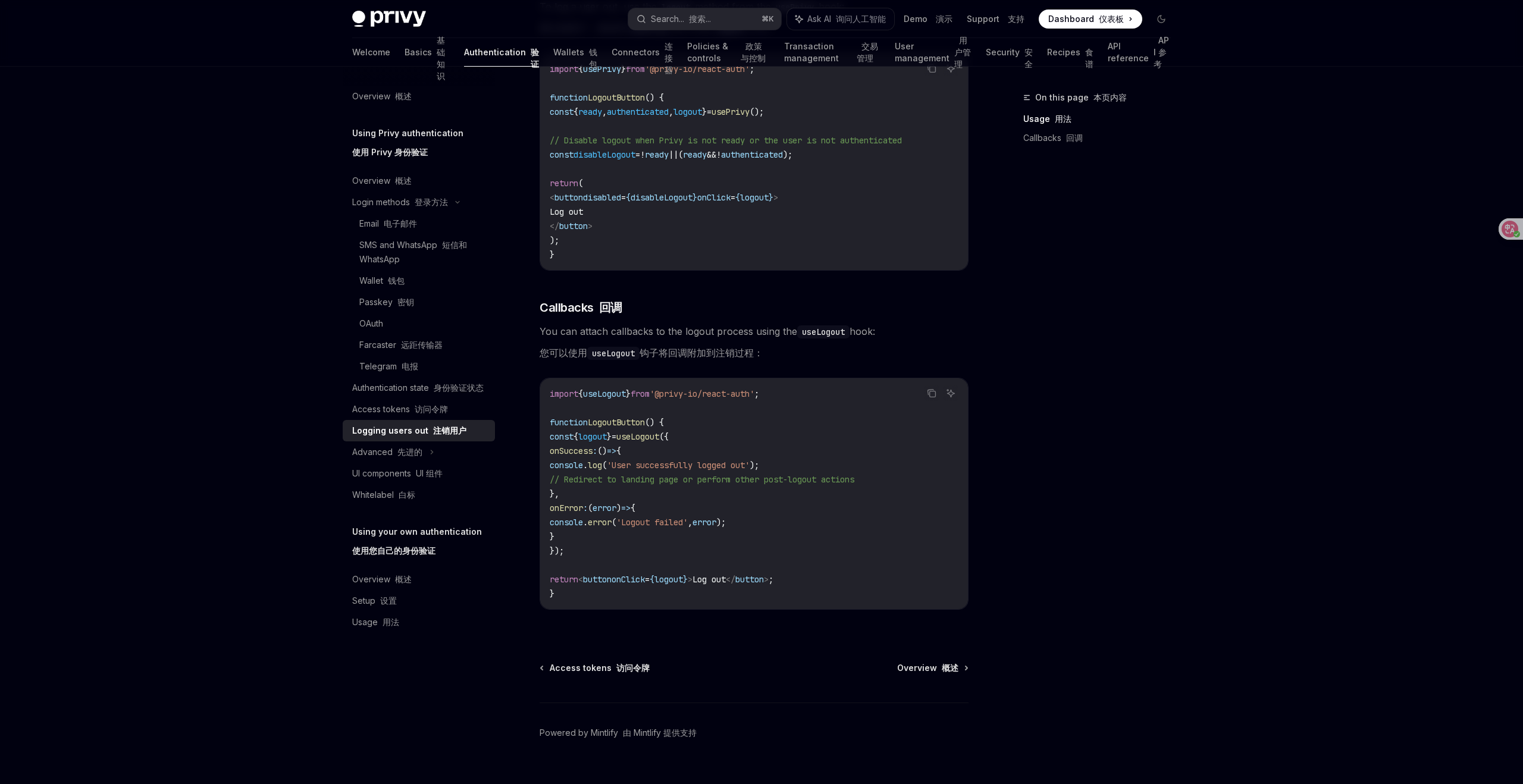
scroll to position [400, 0]
click at [415, 455] on font "先进的" at bounding box center [409, 451] width 25 height 10
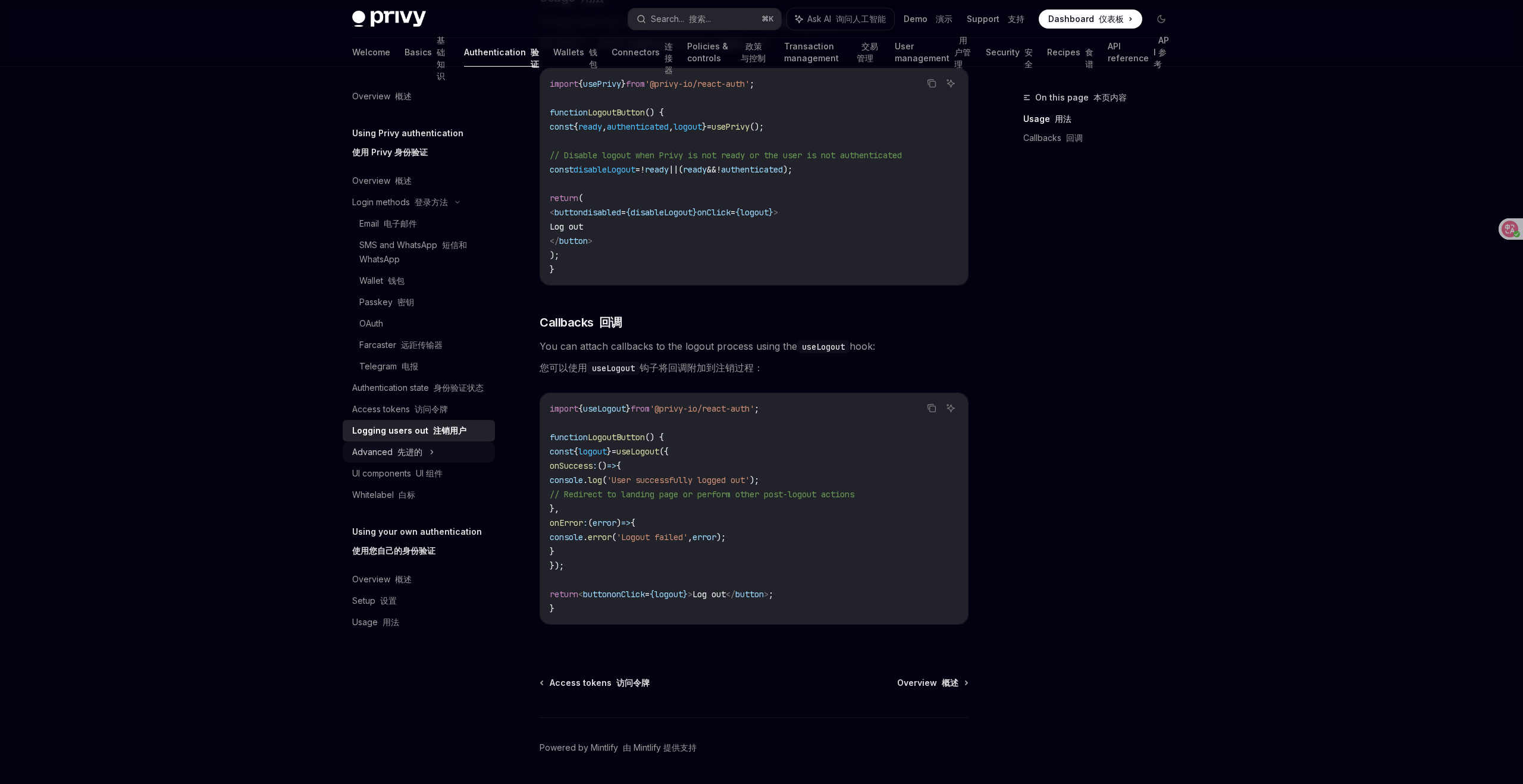
scroll to position [386, 0]
click at [409, 386] on div "Authentication state 身份验证状态" at bounding box center [418, 388] width 131 height 14
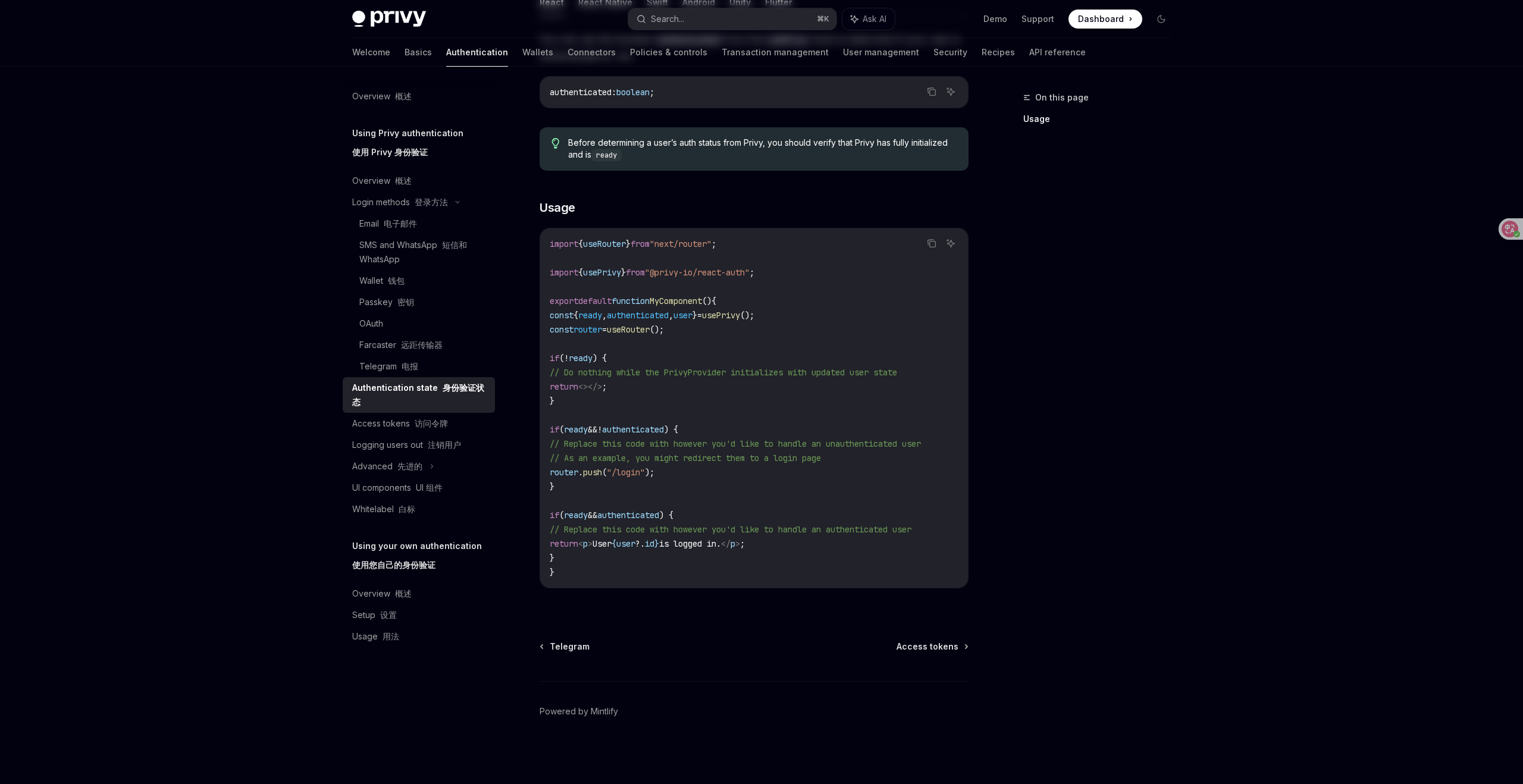
type textarea "*"
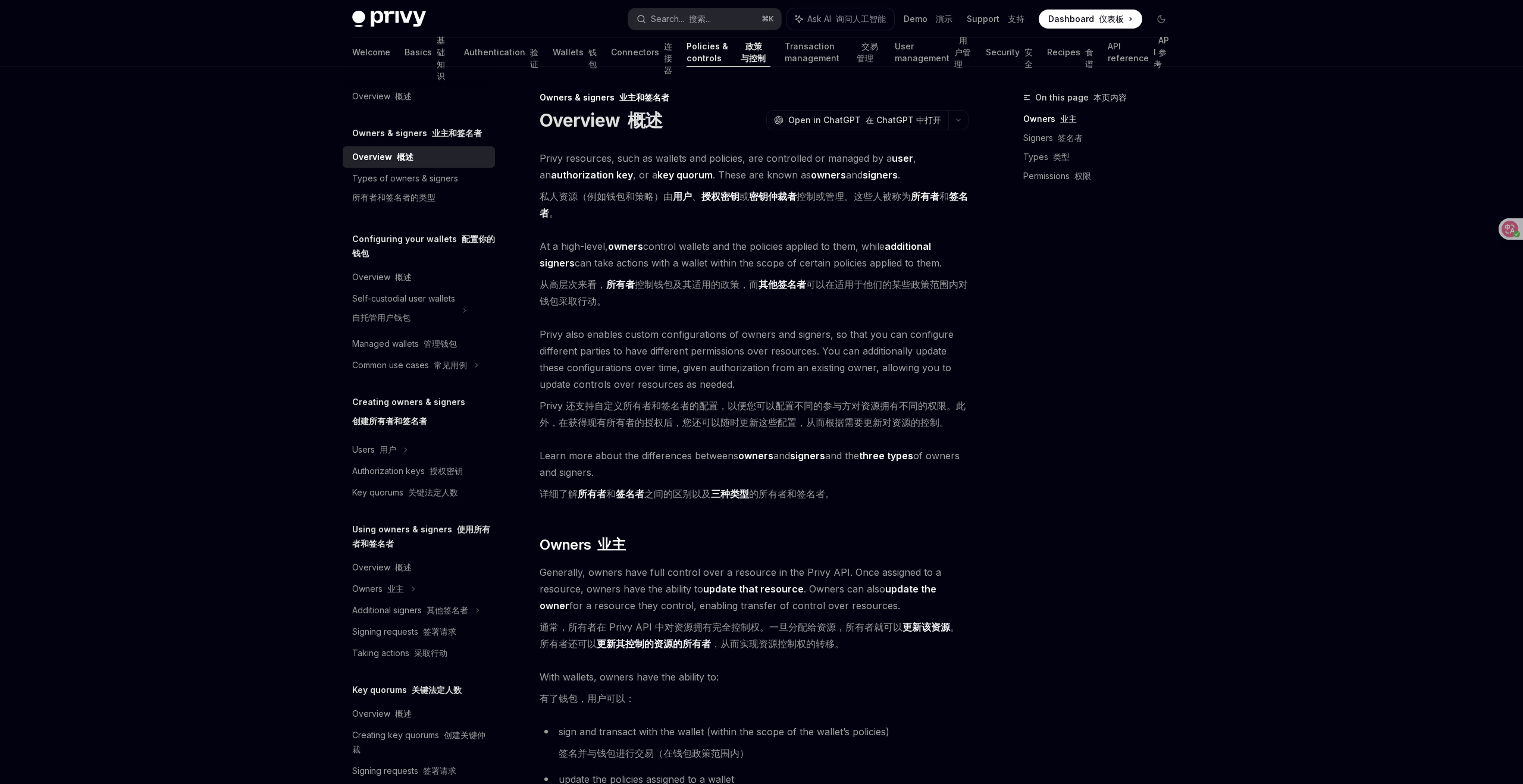
type textarea "*"
